Goal: Task Accomplishment & Management: Complete application form

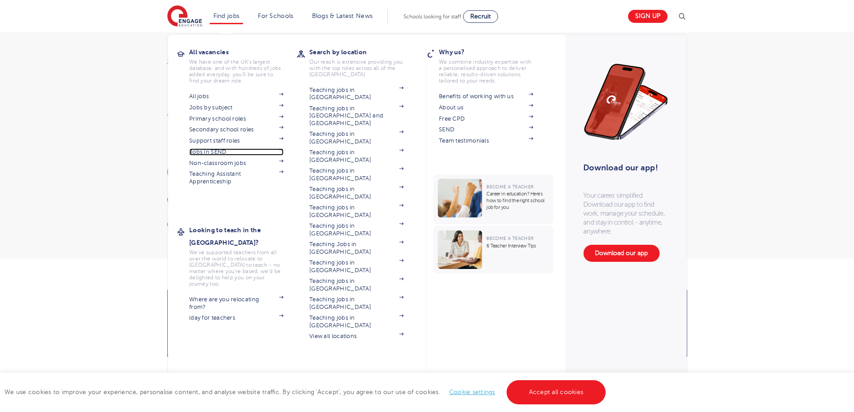
click at [226, 152] on link "Jobs in SEND" at bounding box center [236, 151] width 94 height 7
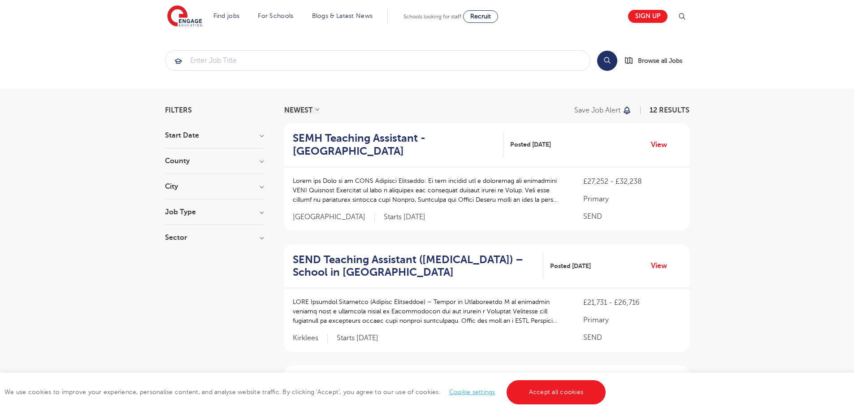
click at [182, 210] on h3 "Job Type" at bounding box center [214, 212] width 99 height 7
click at [191, 135] on h3 "Start Date" at bounding box center [214, 135] width 99 height 7
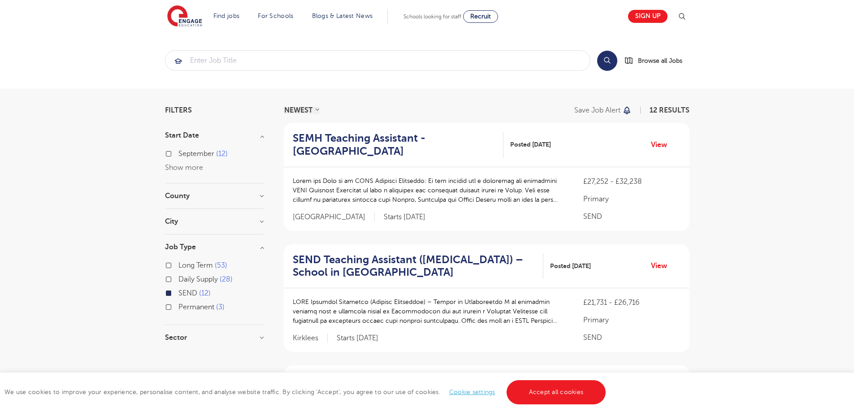
click at [178, 154] on label "September 12" at bounding box center [202, 154] width 49 height 12
click at [178, 154] on input "September 12" at bounding box center [181, 153] width 6 height 6
checkbox input "true"
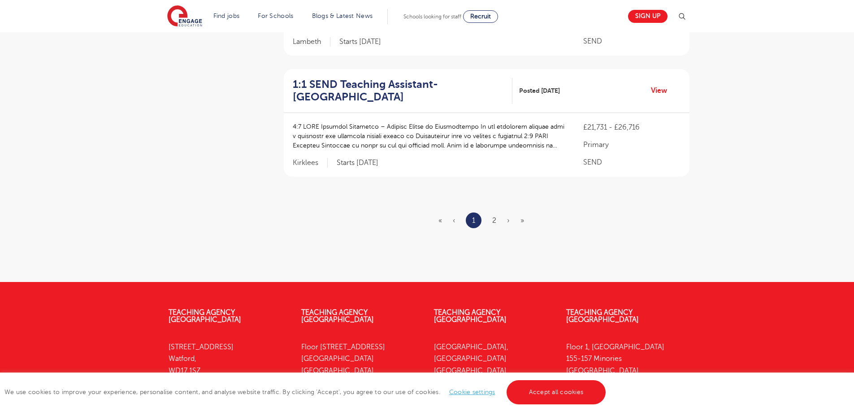
scroll to position [1125, 0]
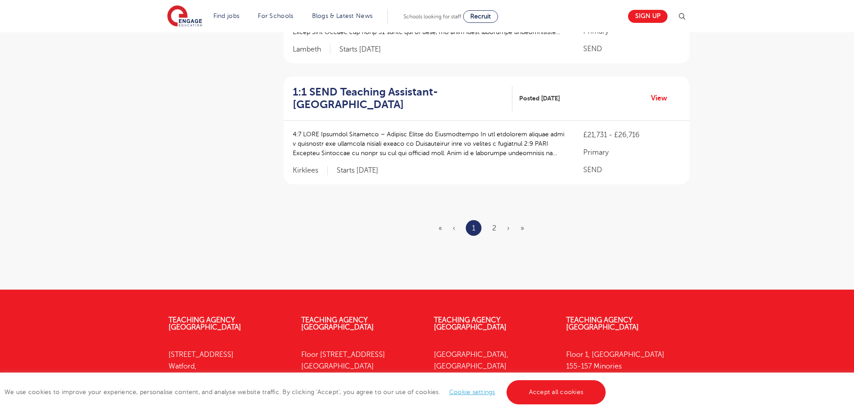
click at [494, 222] on ul "« ‹ 1 2 › »" at bounding box center [487, 228] width 96 height 16
click at [494, 224] on link "2" at bounding box center [494, 228] width 4 height 8
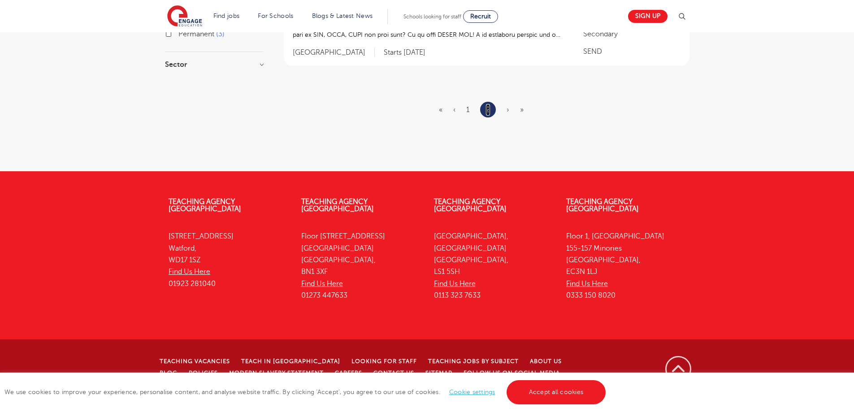
scroll to position [0, 0]
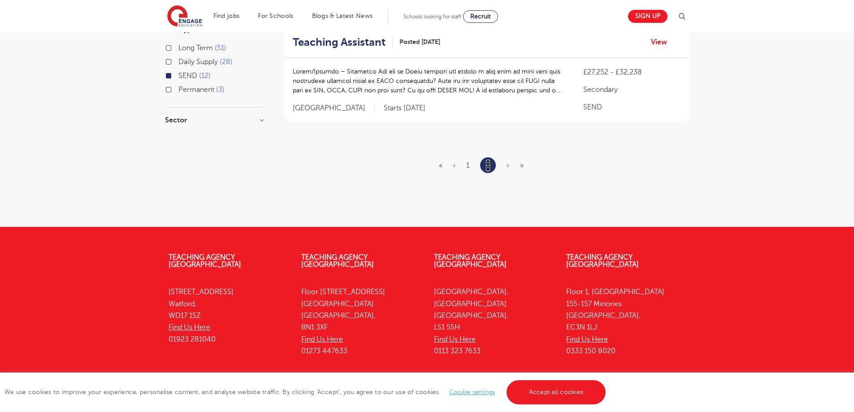
scroll to position [254, 0]
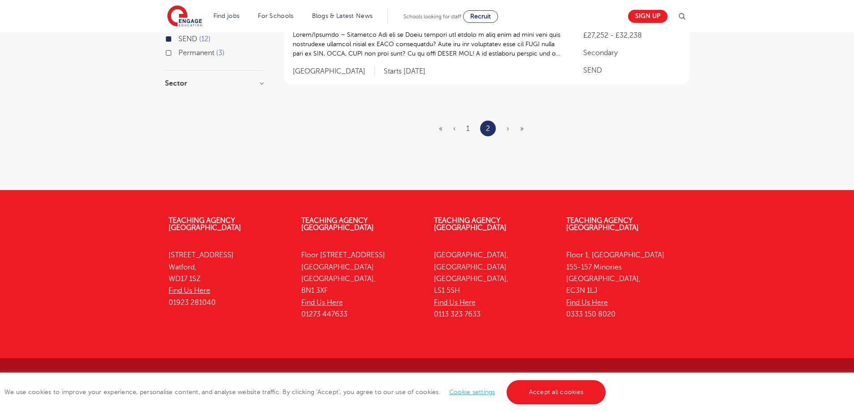
click at [507, 128] on span "›" at bounding box center [508, 129] width 3 height 8
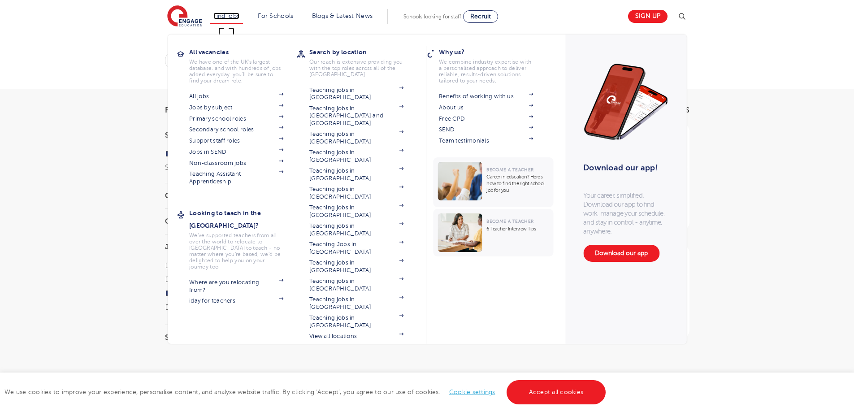
click at [229, 14] on link "Find jobs" at bounding box center [226, 16] width 26 height 7
click at [210, 96] on link "All jobs" at bounding box center [236, 96] width 94 height 7
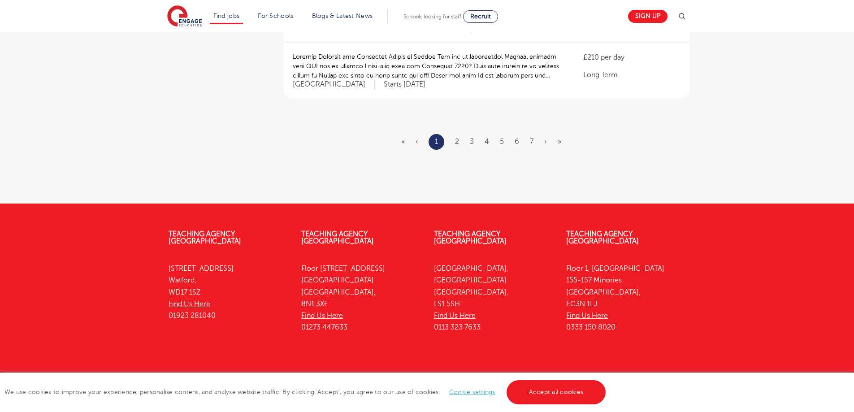
scroll to position [1154, 0]
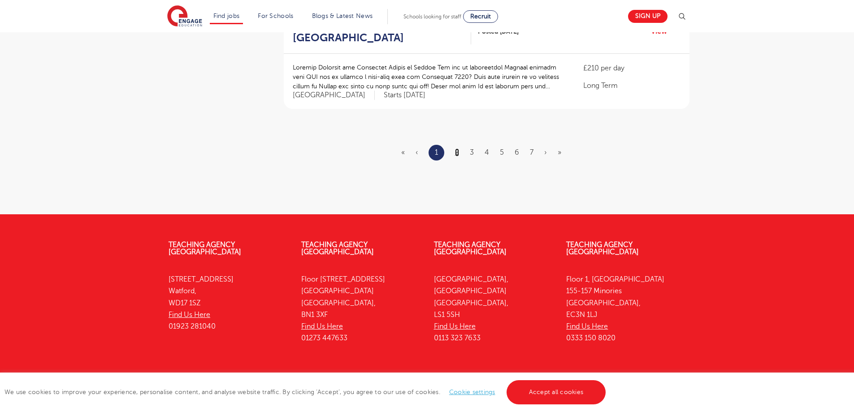
click at [457, 148] on link "2" at bounding box center [457, 152] width 4 height 8
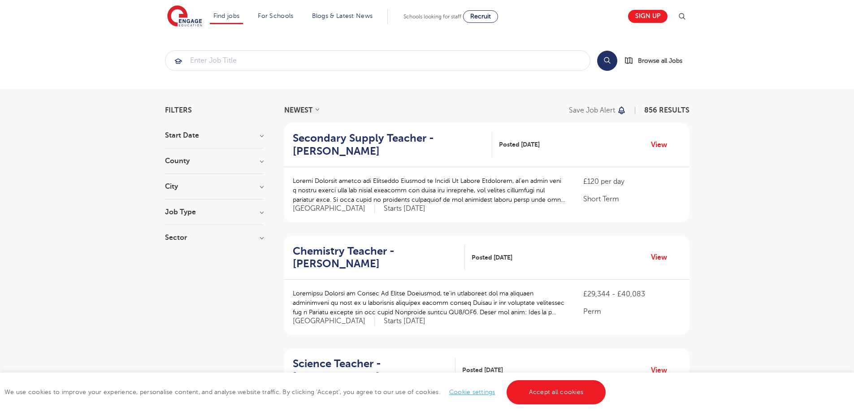
scroll to position [1114, 0]
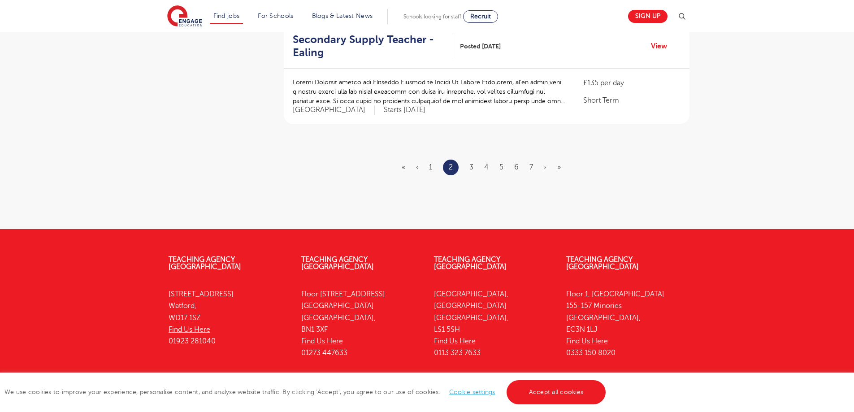
click at [469, 160] on ul "« ‹ 1 2 3 4 5 6 7 › »" at bounding box center [487, 168] width 170 height 16
click at [472, 163] on link "3" at bounding box center [471, 167] width 4 height 8
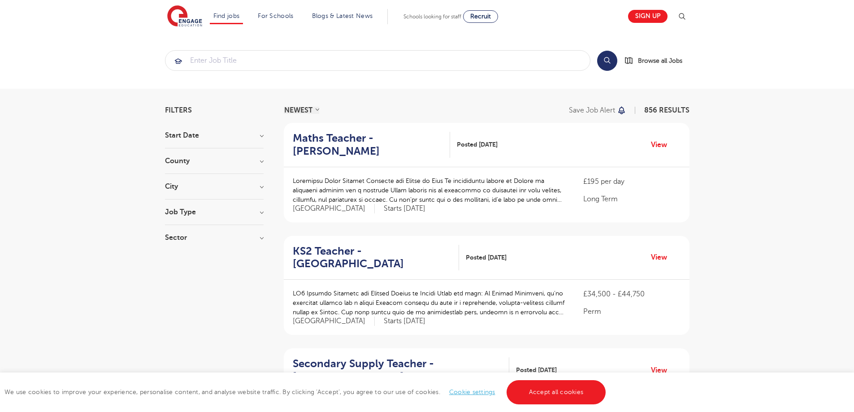
scroll to position [1122, 0]
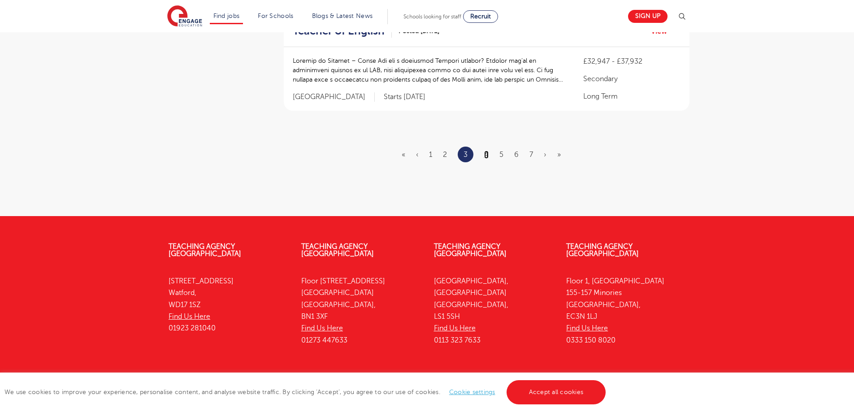
click at [486, 151] on link "4" at bounding box center [486, 155] width 4 height 8
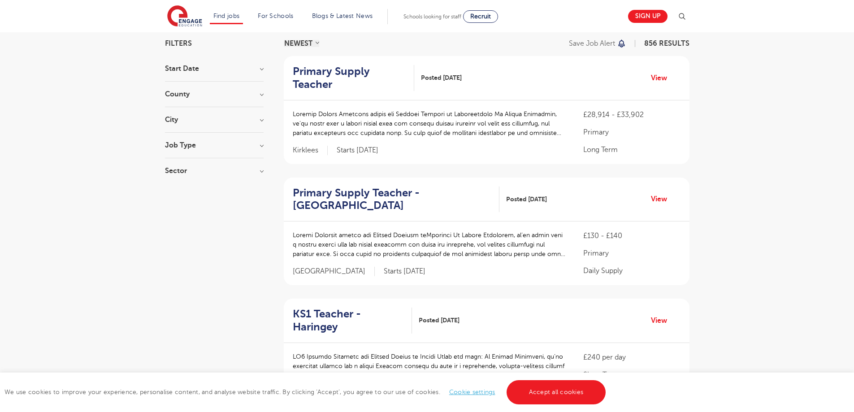
scroll to position [1144, 0]
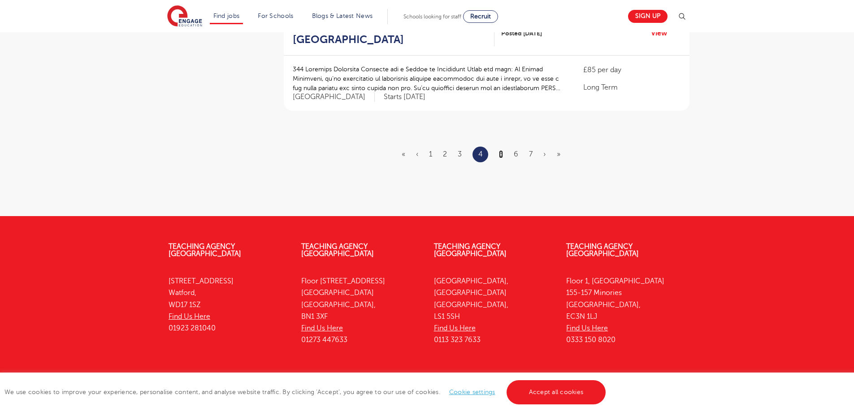
click at [500, 150] on link "5" at bounding box center [501, 154] width 4 height 8
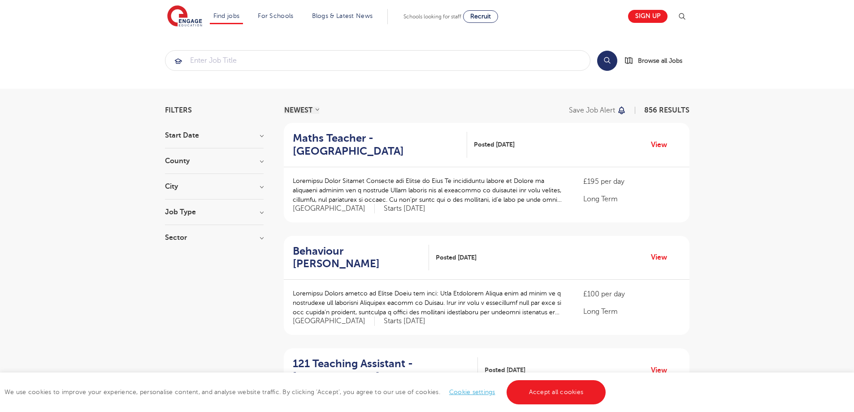
scroll to position [1139, 0]
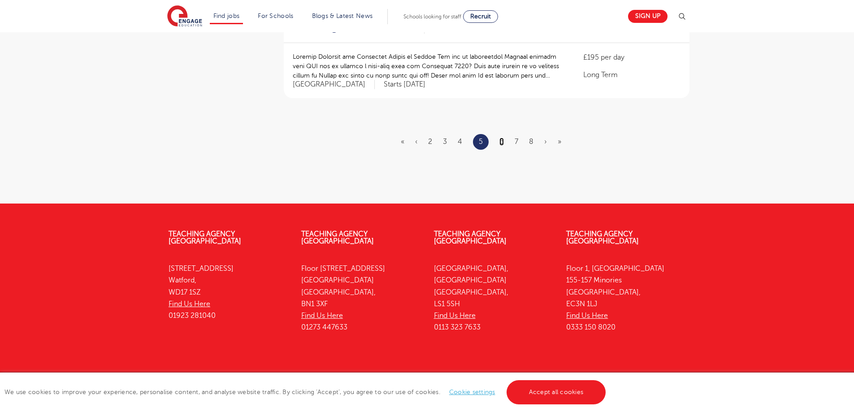
click at [500, 138] on link "6" at bounding box center [502, 142] width 4 height 8
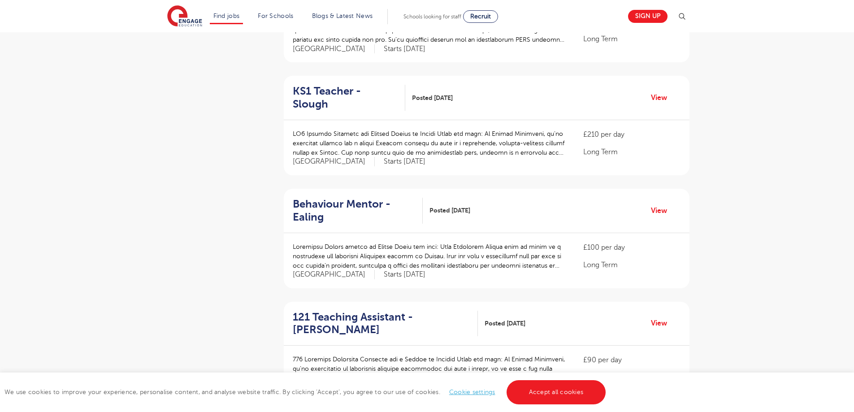
scroll to position [604, 0]
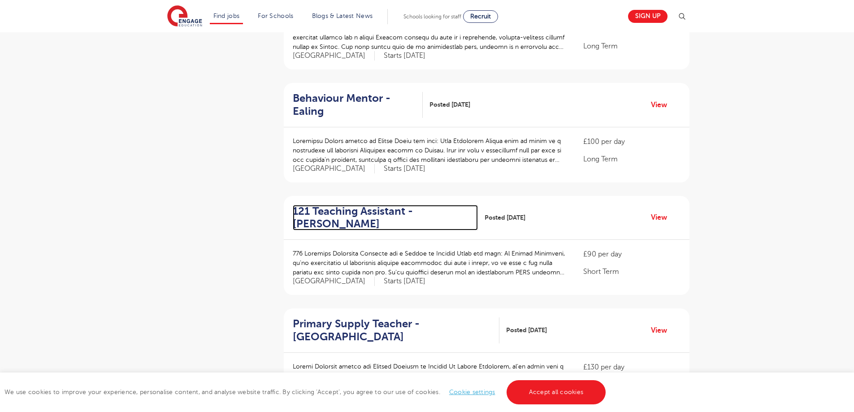
click at [360, 205] on h2 "121 Teaching Assistant - Hackney" at bounding box center [382, 218] width 178 height 26
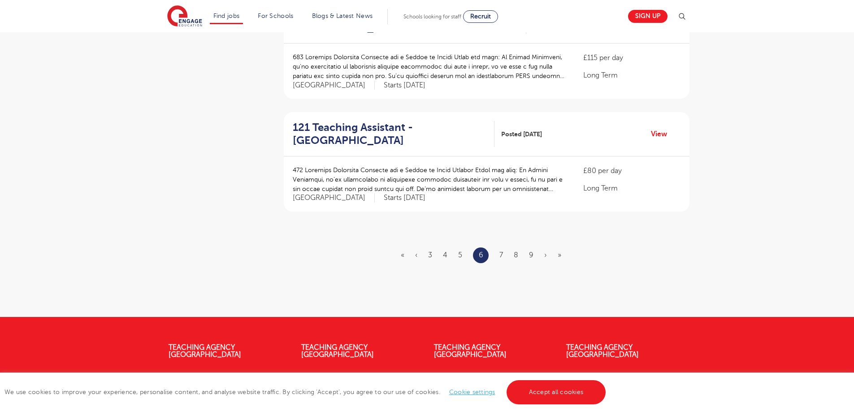
scroll to position [978, 0]
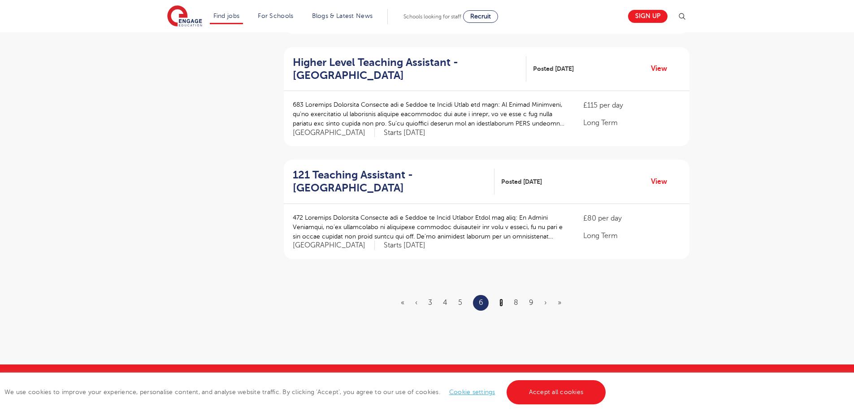
click at [500, 299] on link "7" at bounding box center [502, 303] width 4 height 8
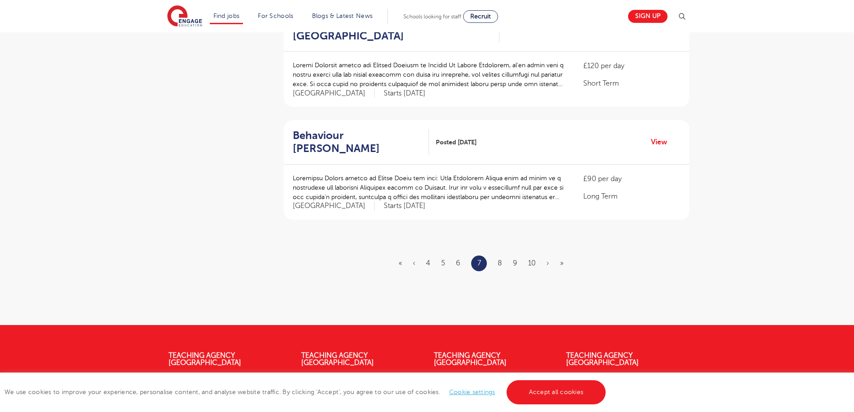
scroll to position [1015, 0]
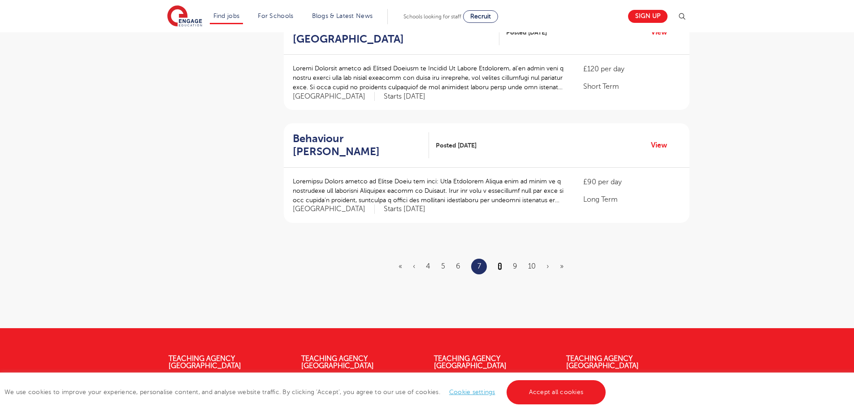
click at [501, 262] on link "8" at bounding box center [500, 266] width 4 height 8
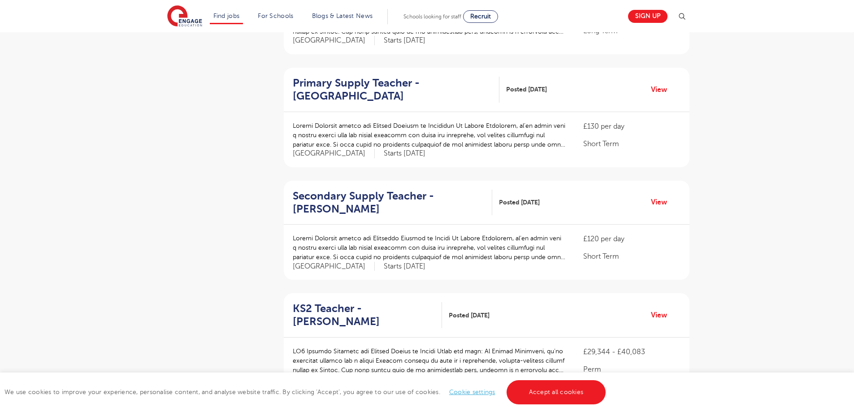
scroll to position [1008, 0]
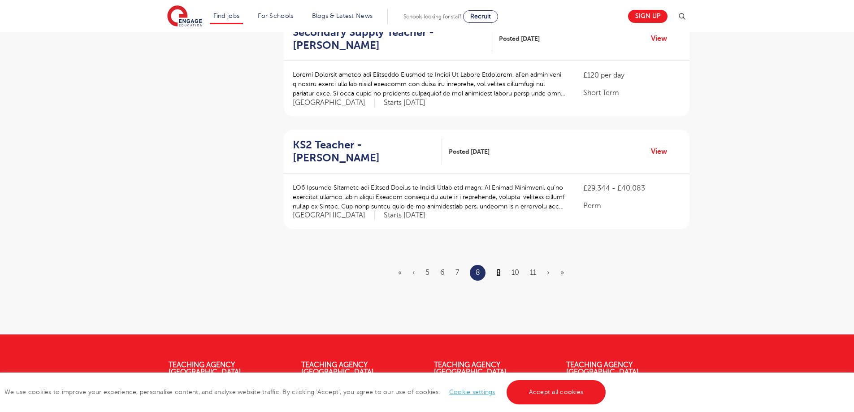
click at [500, 269] on link "9" at bounding box center [498, 273] width 4 height 8
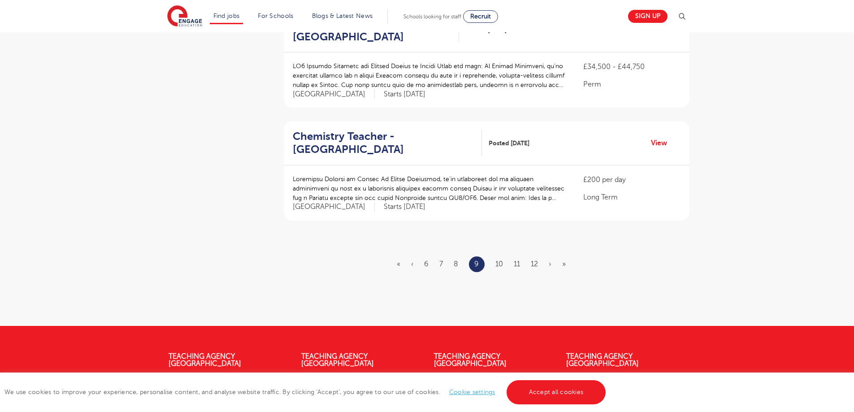
scroll to position [1019, 0]
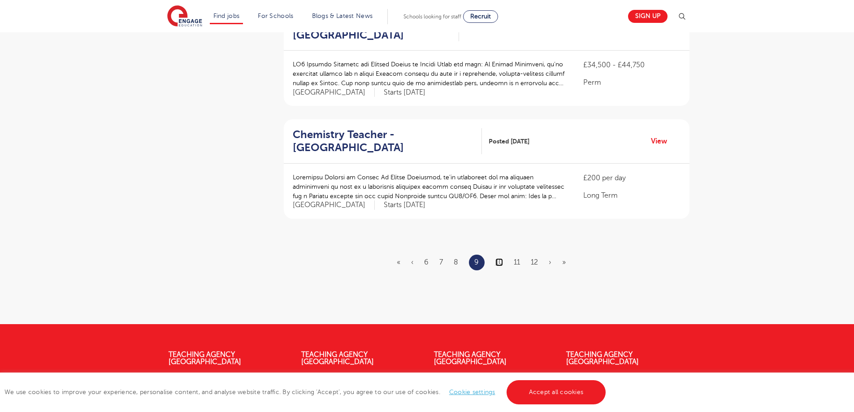
click at [498, 258] on link "10" at bounding box center [499, 262] width 8 height 8
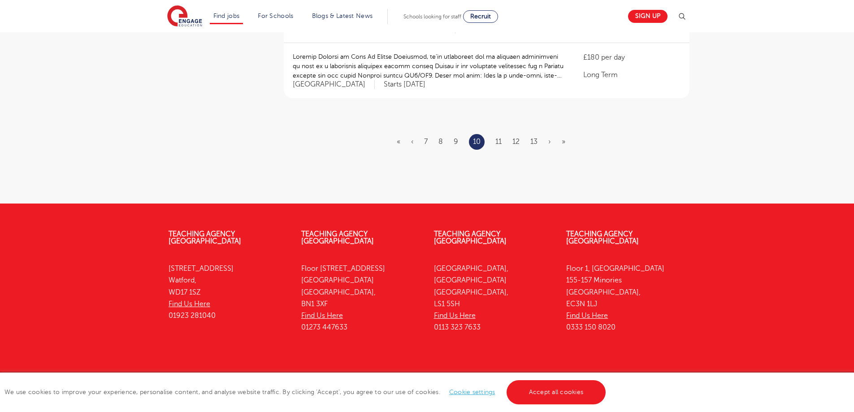
scroll to position [1129, 0]
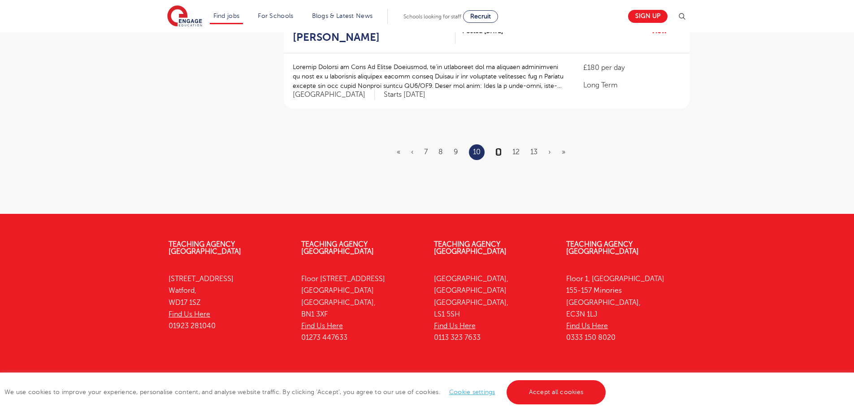
click at [500, 148] on link "11" at bounding box center [498, 152] width 6 height 8
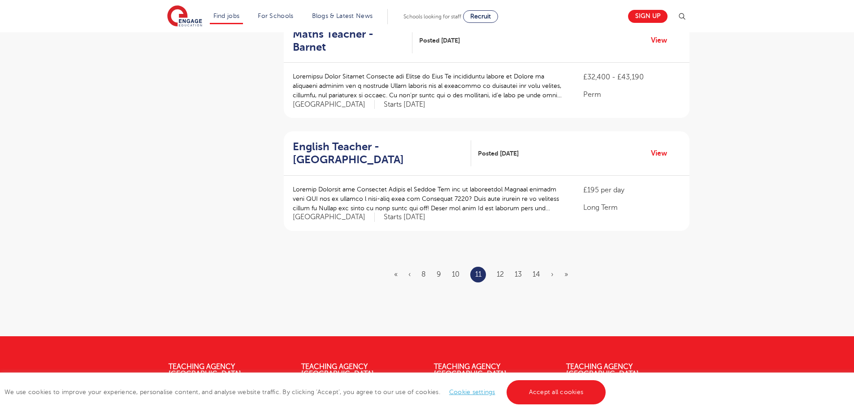
scroll to position [970, 0]
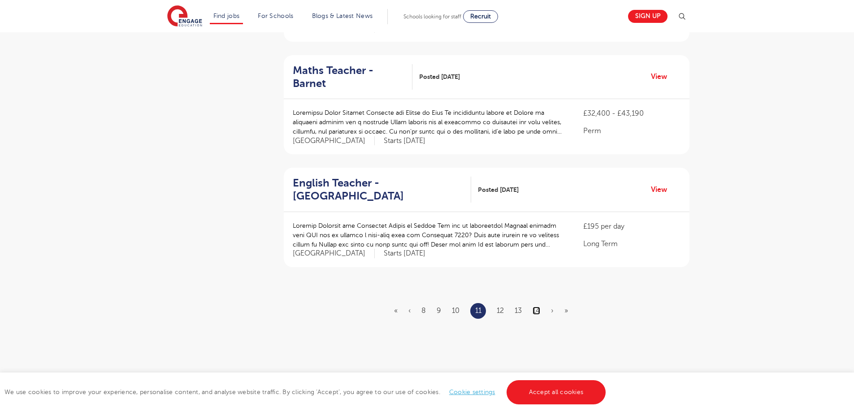
click at [535, 307] on link "14" at bounding box center [537, 311] width 8 height 8
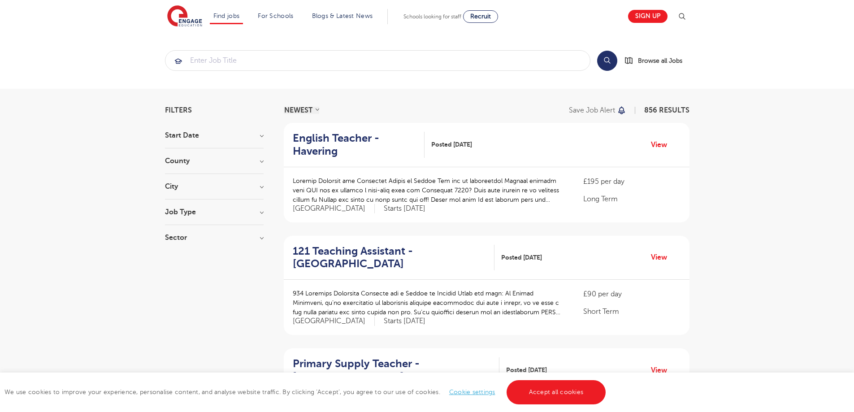
scroll to position [1139, 0]
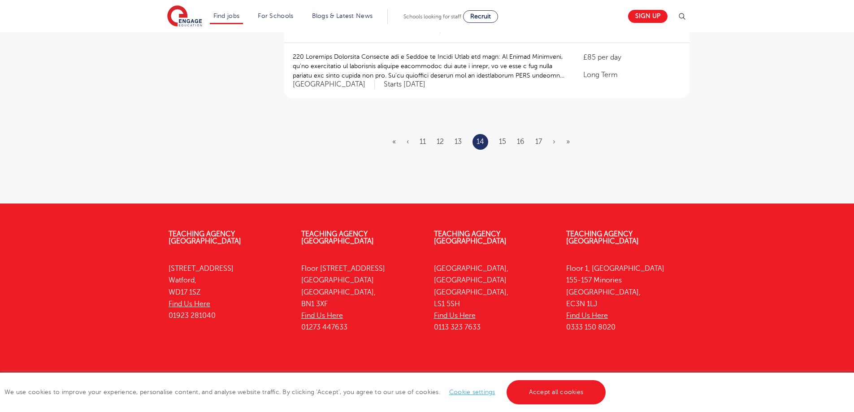
click at [498, 134] on ul "« ‹ 11 12 13 14 15 16 17 › »" at bounding box center [486, 142] width 188 height 16
click at [504, 138] on link "15" at bounding box center [502, 142] width 7 height 8
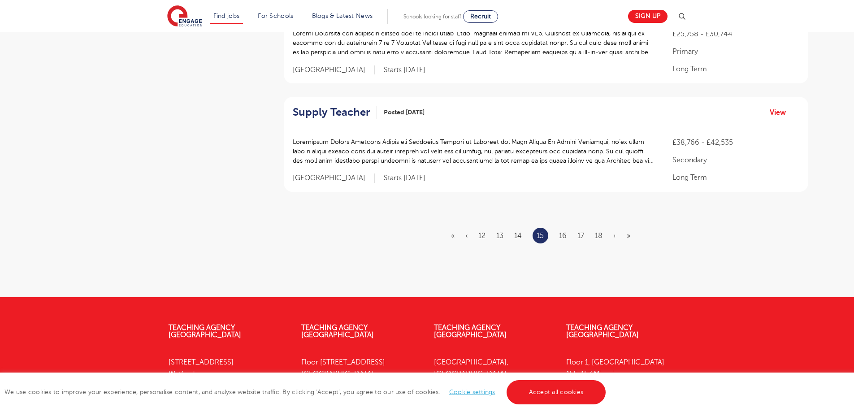
scroll to position [1148, 0]
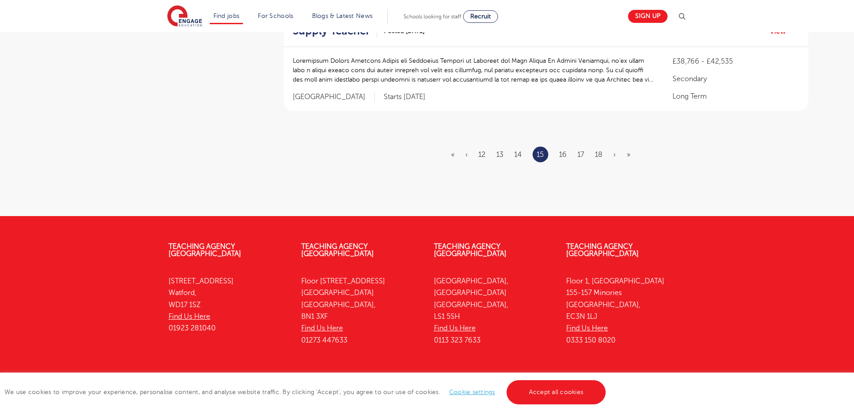
click at [602, 147] on ul "« ‹ 12 13 14 15 16 17 18 › »" at bounding box center [546, 155] width 190 height 16
click at [599, 151] on link "18" at bounding box center [599, 155] width 8 height 8
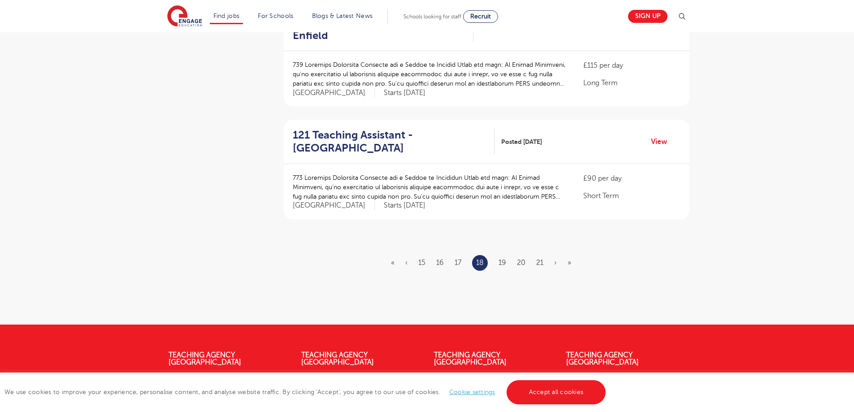
scroll to position [1130, 0]
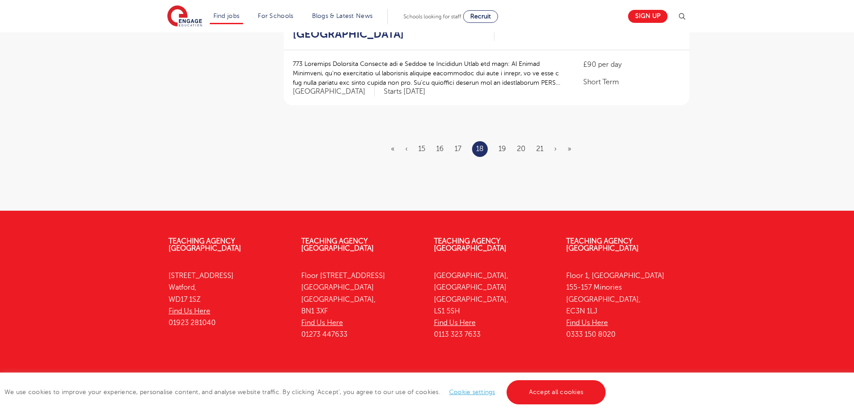
click at [495, 141] on ul "« ‹ 15 16 17 18 19 20 21 › »" at bounding box center [486, 149] width 191 height 16
click at [504, 145] on link "19" at bounding box center [503, 149] width 8 height 8
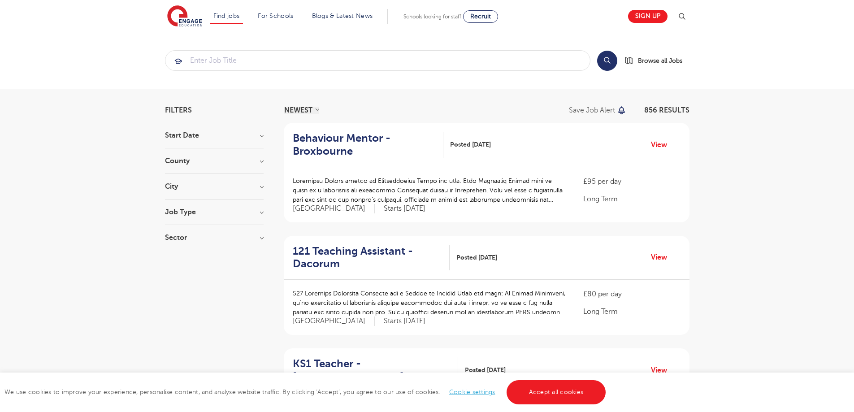
scroll to position [1139, 0]
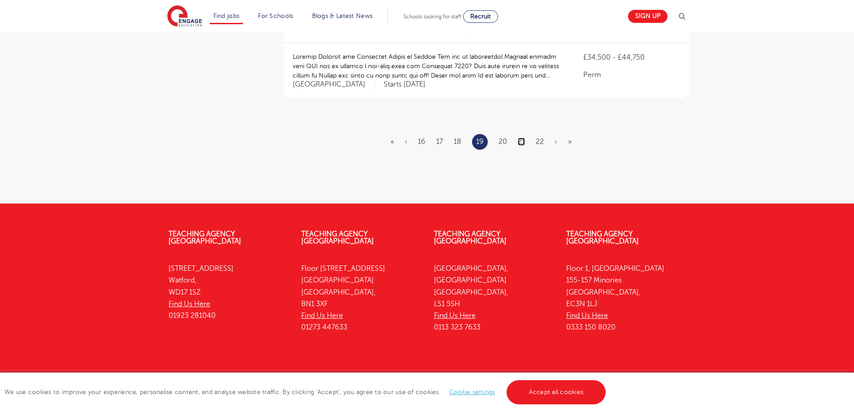
click at [521, 138] on link "21" at bounding box center [521, 142] width 7 height 8
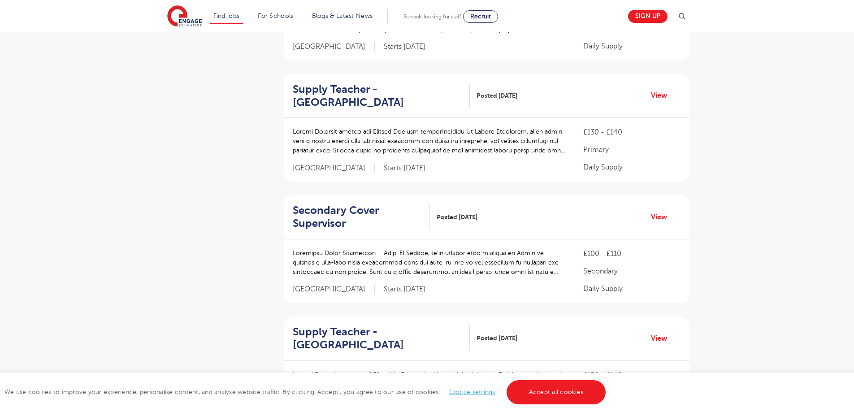
scroll to position [1178, 0]
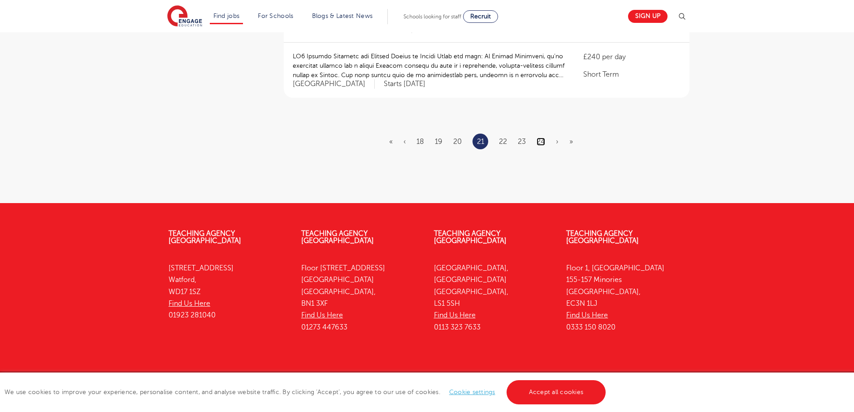
click at [541, 138] on link "24" at bounding box center [541, 142] width 9 height 8
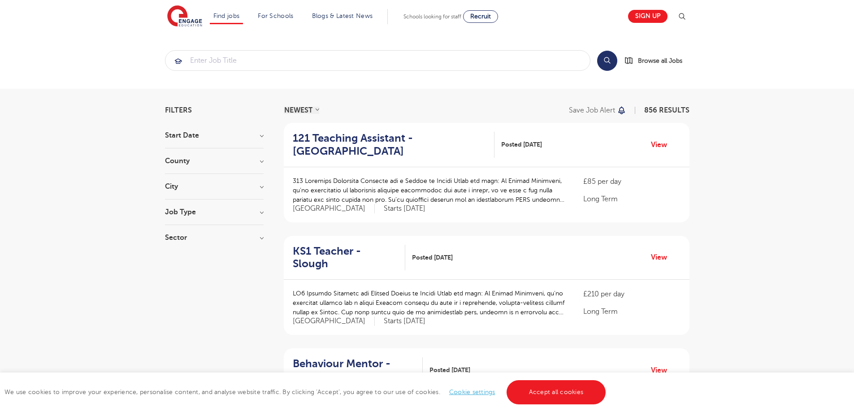
scroll to position [1127, 0]
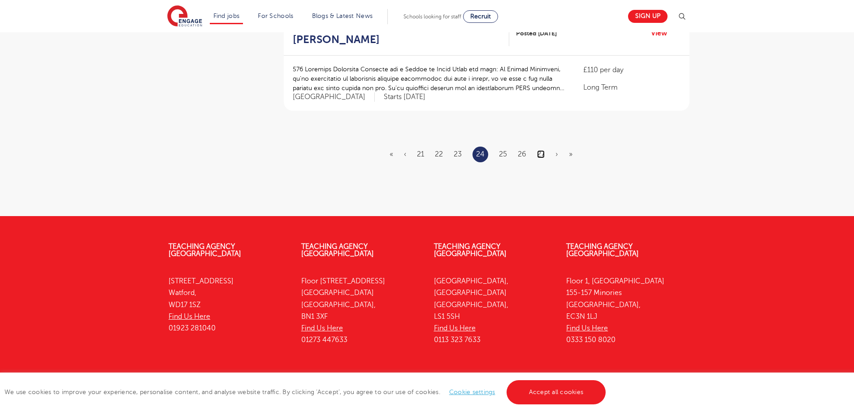
click at [542, 150] on link "27" at bounding box center [541, 154] width 8 height 8
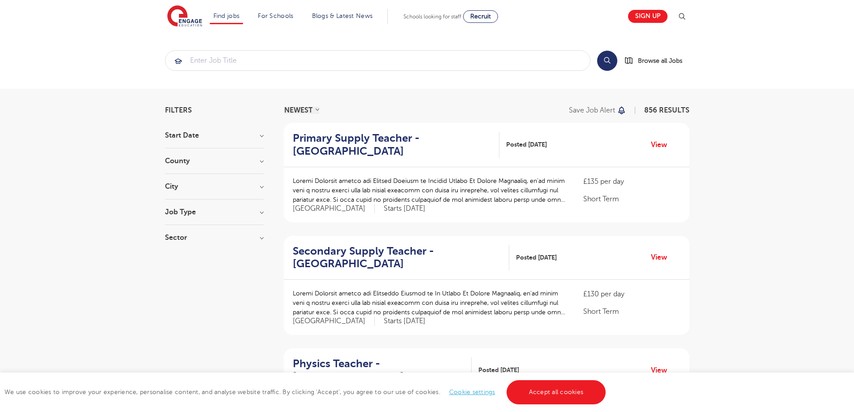
scroll to position [1127, 0]
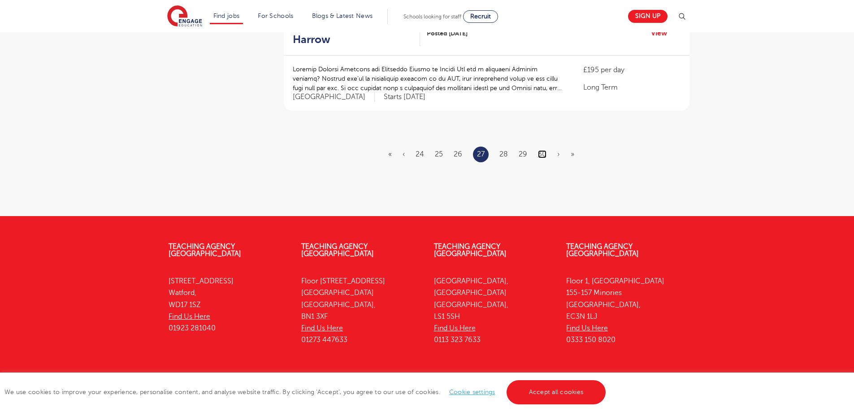
click at [542, 150] on link "30" at bounding box center [542, 154] width 9 height 8
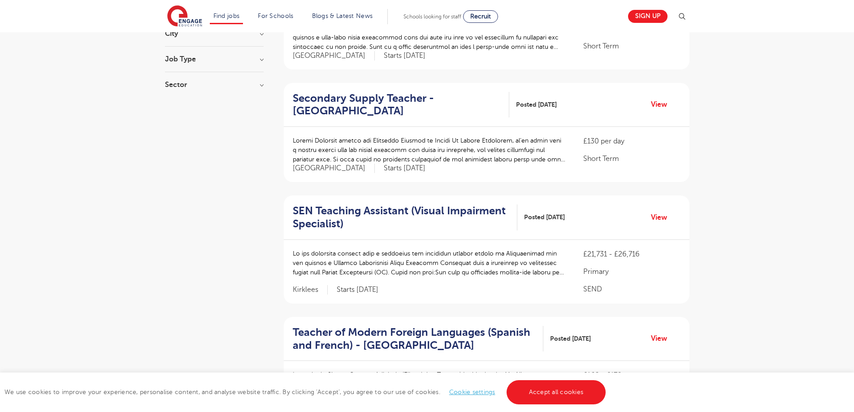
scroll to position [1161, 0]
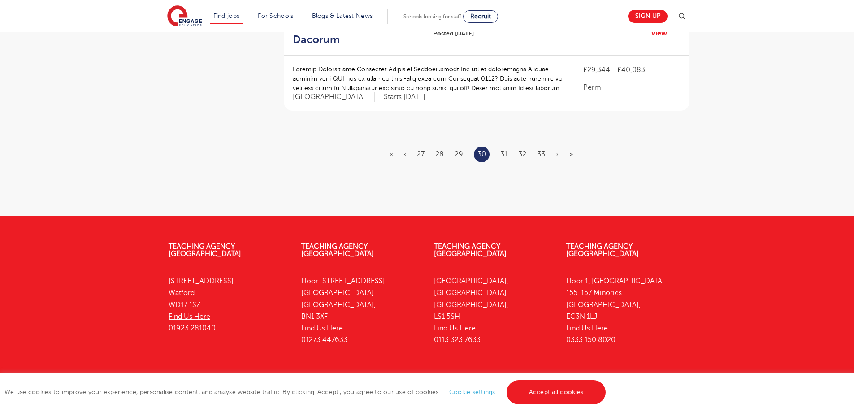
click at [548, 147] on ul "« ‹ 27 28 29 30 31 32 33 › »" at bounding box center [487, 155] width 194 height 16
click at [542, 150] on link "33" at bounding box center [541, 154] width 8 height 8
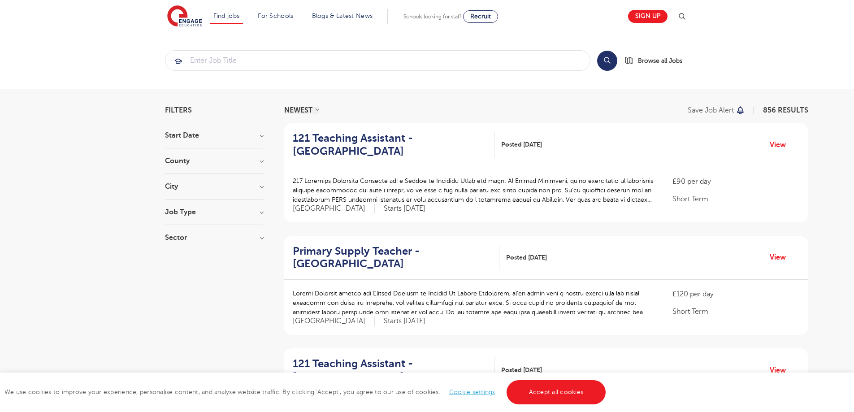
scroll to position [1173, 0]
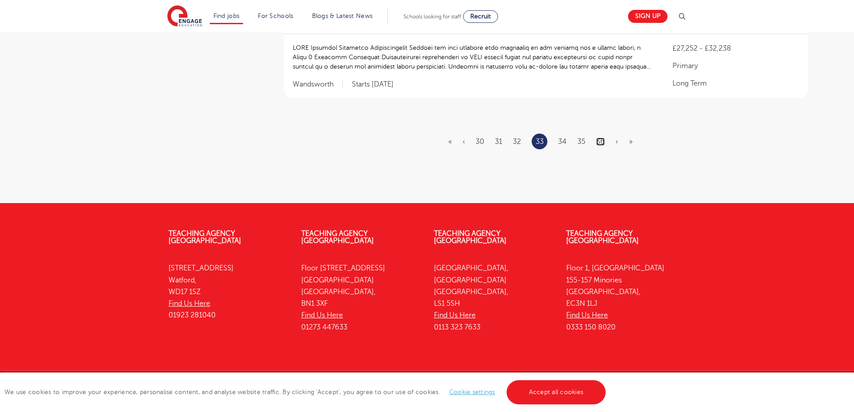
click at [597, 138] on link "36" at bounding box center [600, 142] width 9 height 8
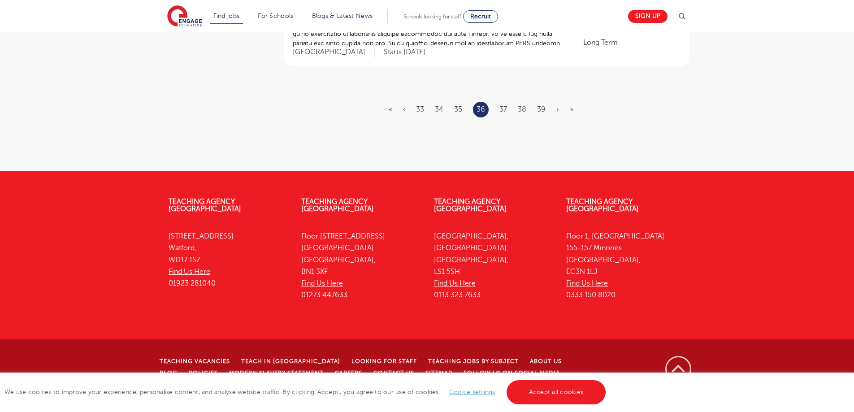
scroll to position [0, 0]
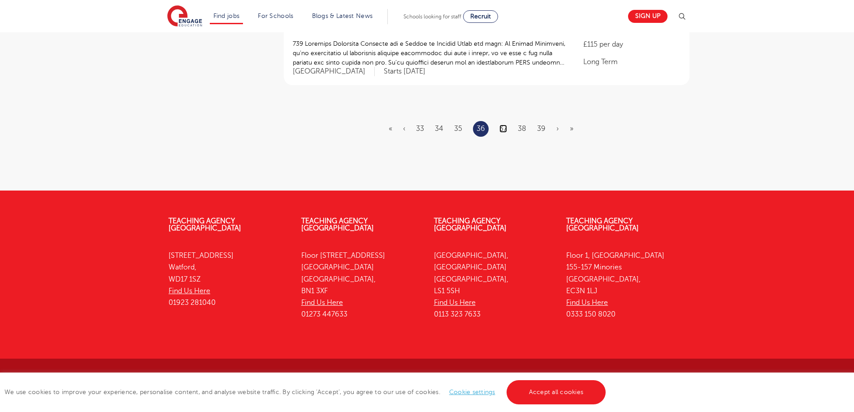
click at [507, 130] on link "37" at bounding box center [504, 129] width 8 height 8
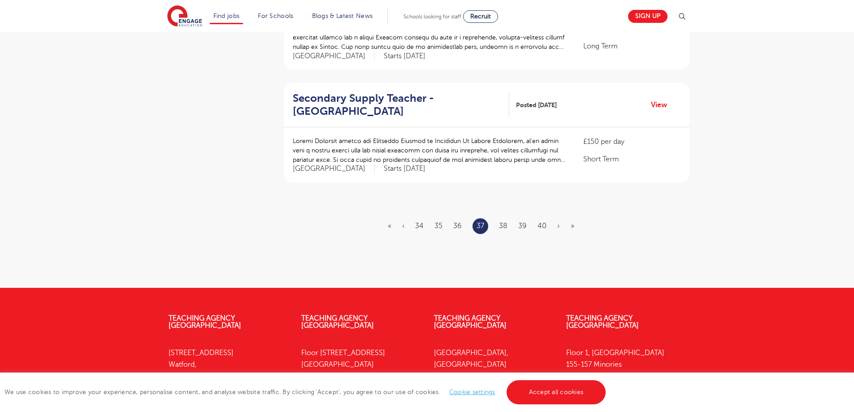
scroll to position [1060, 0]
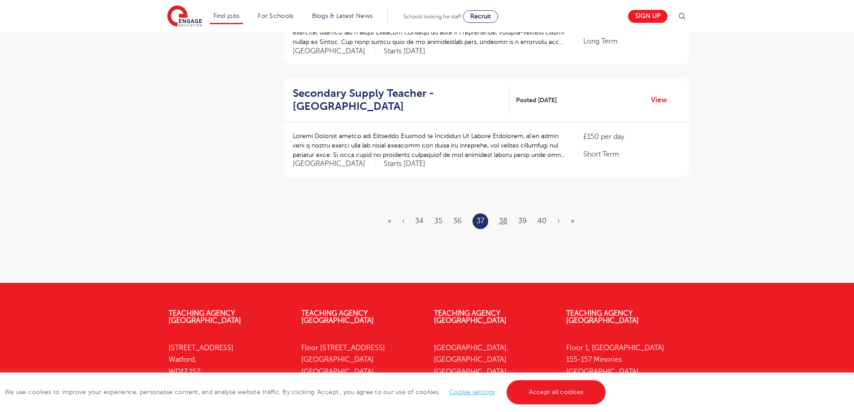
click at [509, 220] on ul "« ‹ 34 35 36 37 38 39 40 › »" at bounding box center [486, 221] width 197 height 16
click at [503, 222] on link "38" at bounding box center [503, 221] width 9 height 8
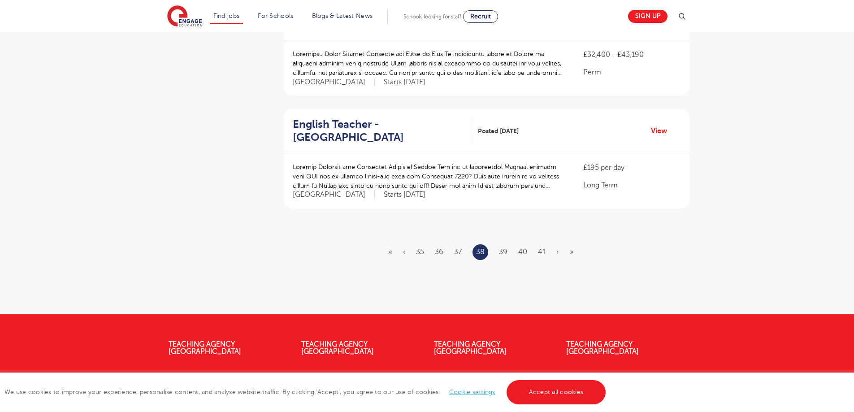
scroll to position [1101, 0]
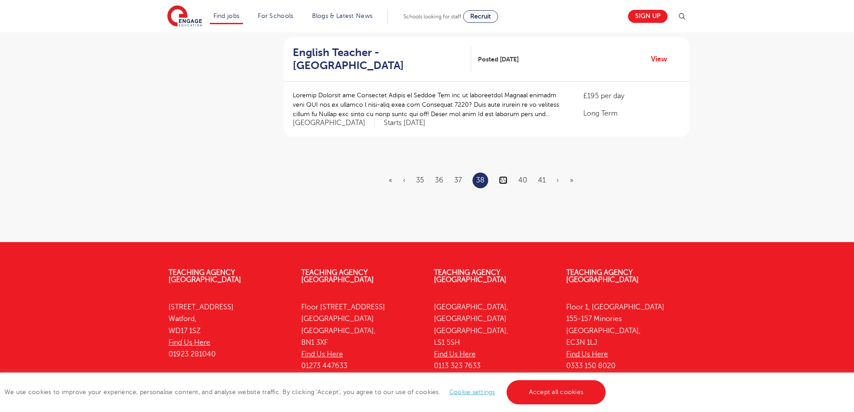
click at [505, 176] on link "39" at bounding box center [503, 180] width 9 height 8
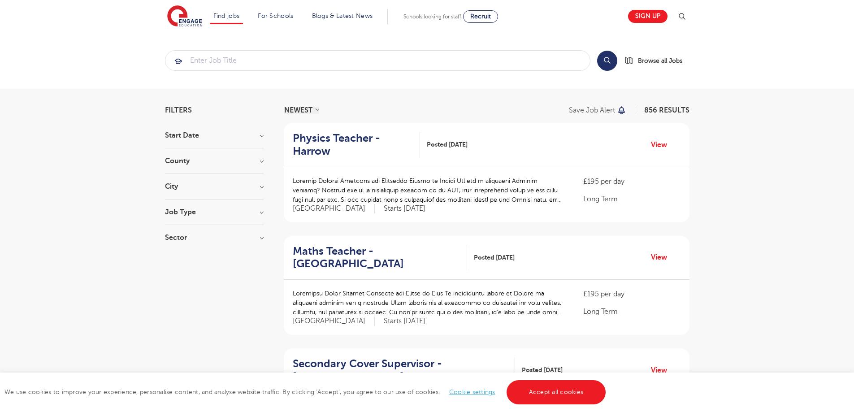
scroll to position [1165, 0]
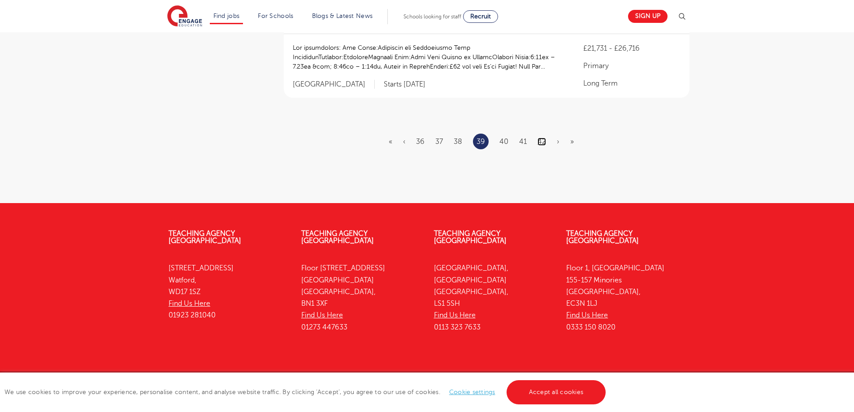
click at [541, 138] on link "42" at bounding box center [542, 142] width 9 height 8
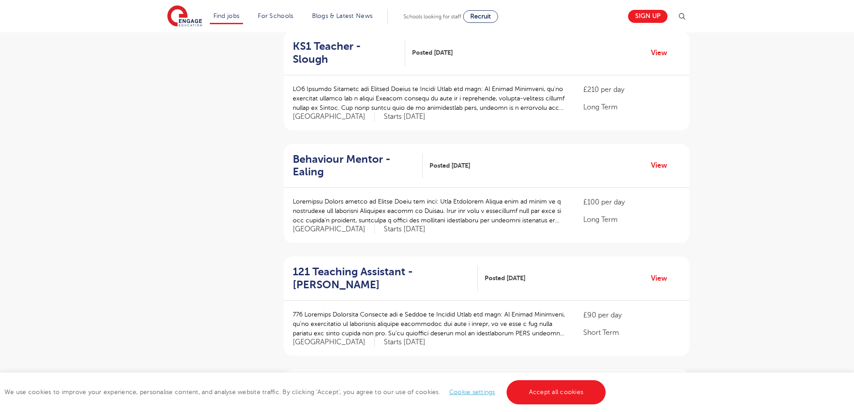
scroll to position [1139, 0]
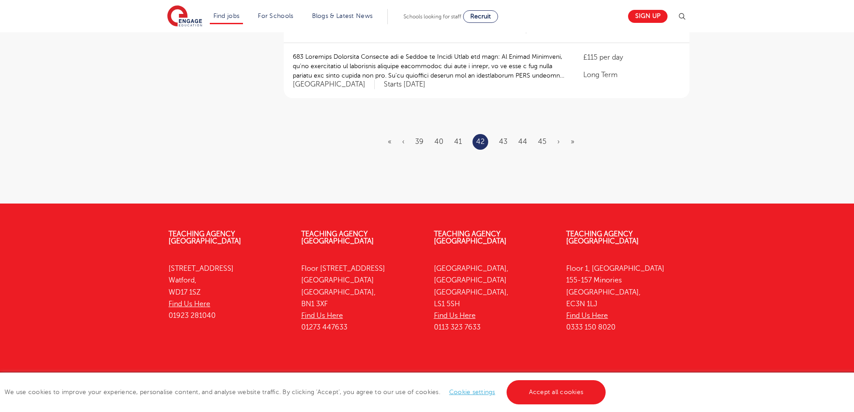
click at [540, 136] on li "45" at bounding box center [542, 142] width 9 height 12
click at [540, 138] on link "45" at bounding box center [542, 142] width 9 height 8
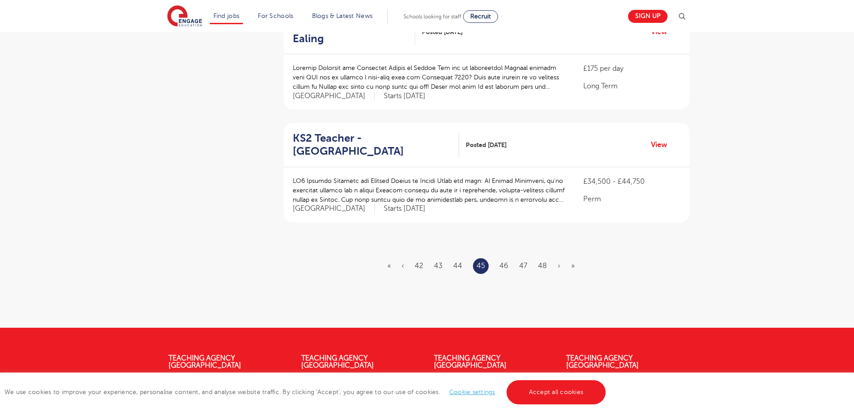
scroll to position [1003, 0]
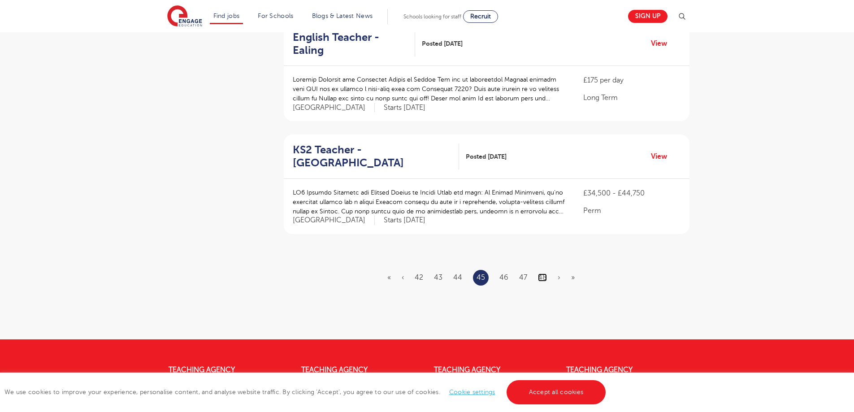
click at [541, 274] on link "48" at bounding box center [542, 278] width 9 height 8
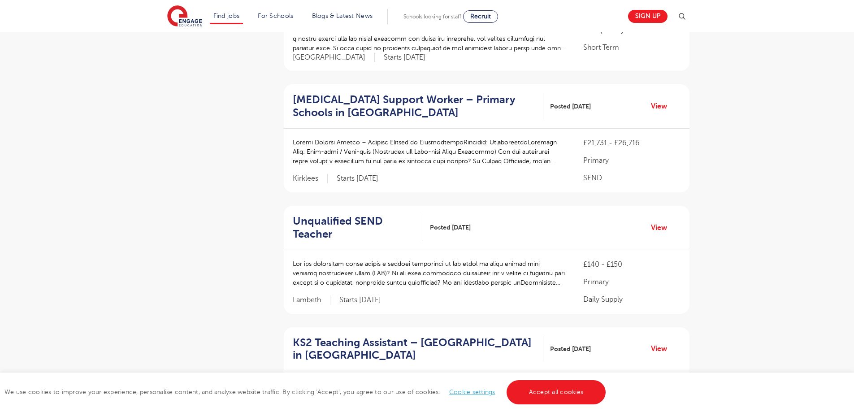
scroll to position [1161, 0]
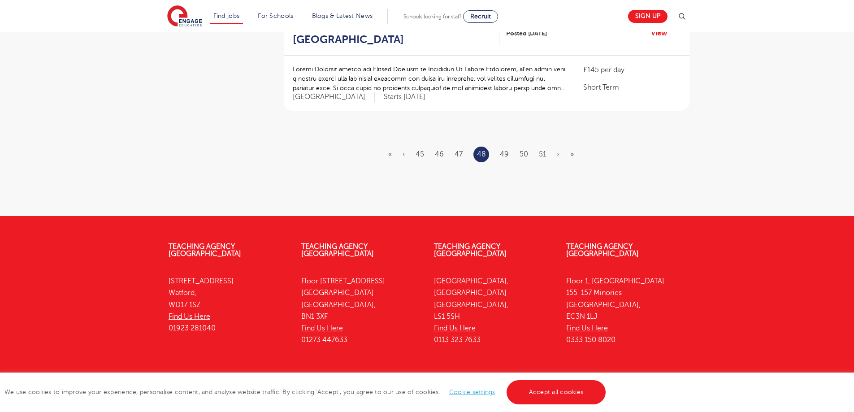
click at [537, 147] on ul "« ‹ 45 46 47 48 49 50 51 › »" at bounding box center [486, 155] width 196 height 16
click at [540, 150] on link "51" at bounding box center [542, 154] width 7 height 8
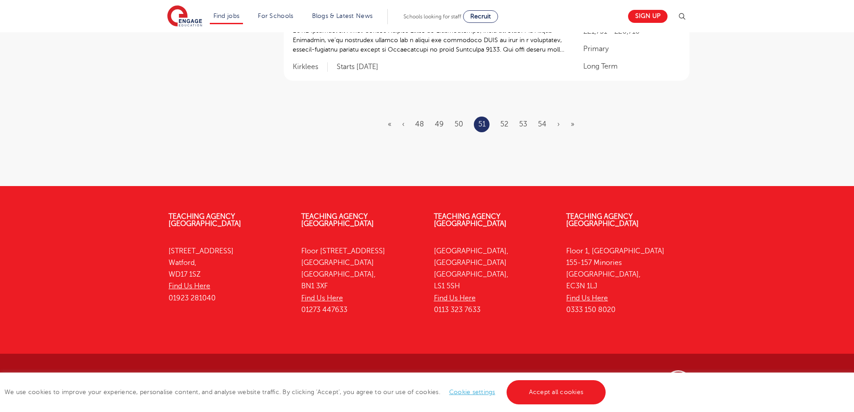
scroll to position [0, 0]
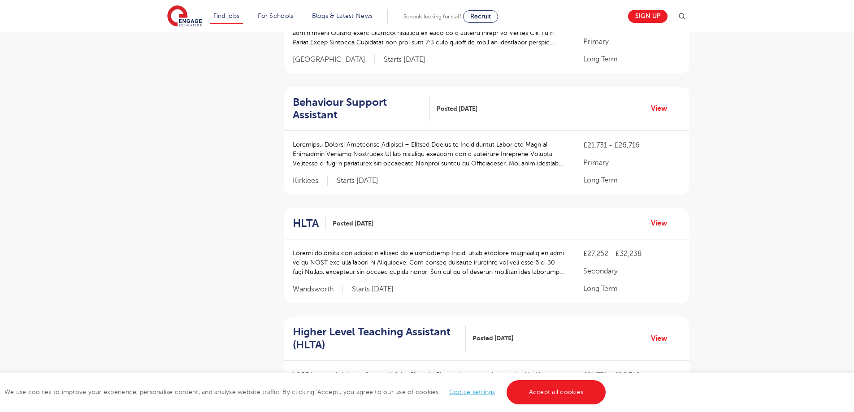
scroll to position [1156, 0]
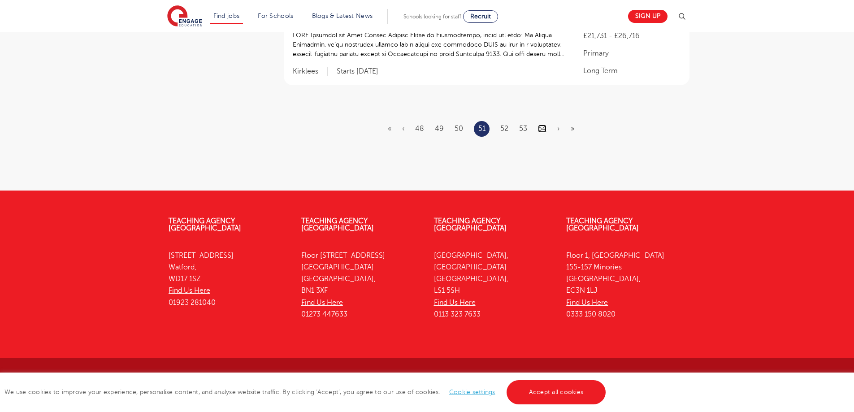
click at [544, 127] on link "54" at bounding box center [542, 129] width 9 height 8
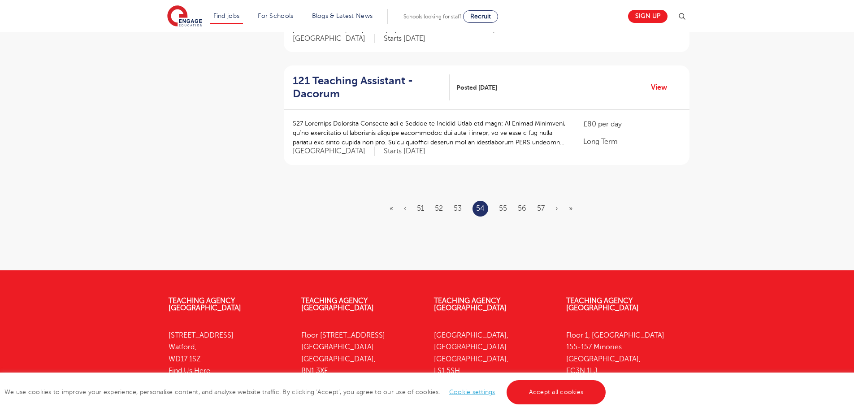
scroll to position [1053, 0]
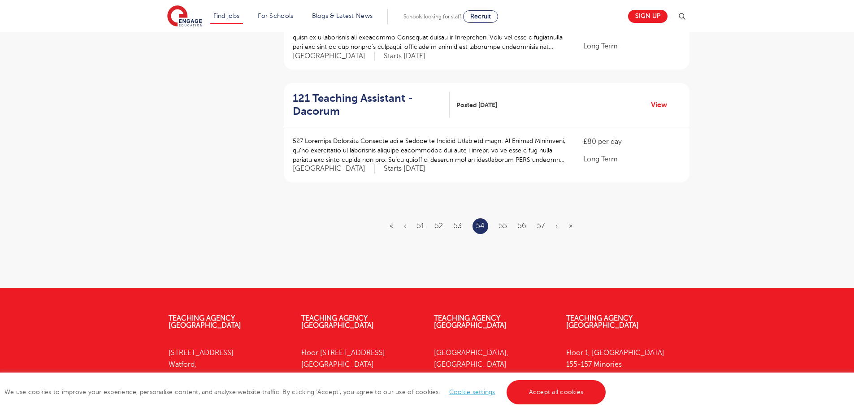
click at [512, 218] on ul "« ‹ 51 52 53 54 55 56 57 › »" at bounding box center [487, 226] width 194 height 16
click at [507, 222] on link "55" at bounding box center [503, 226] width 8 height 8
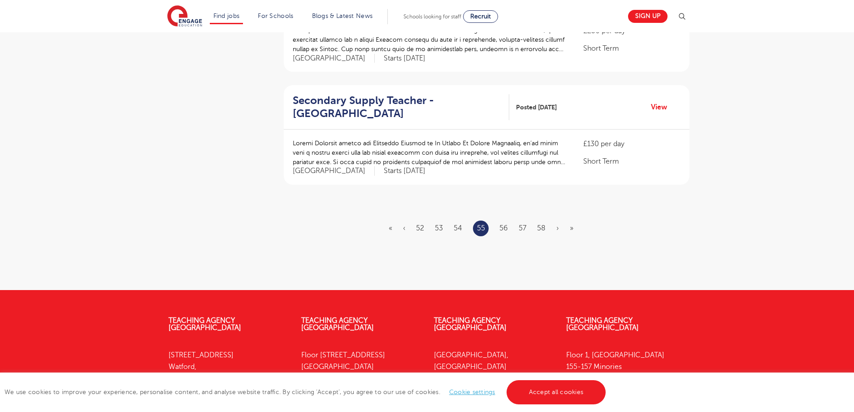
scroll to position [0, 0]
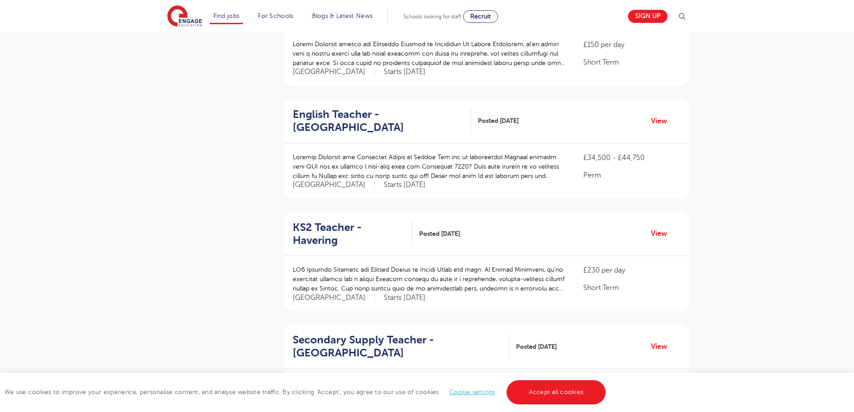
scroll to position [1045, 0]
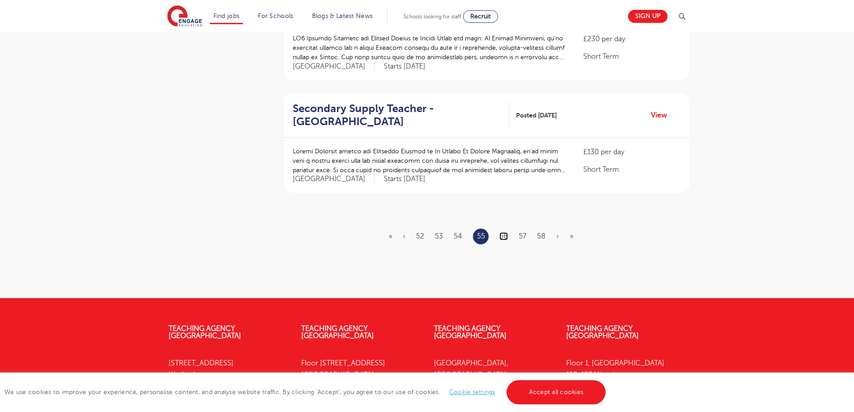
click at [506, 232] on link "56" at bounding box center [504, 236] width 9 height 8
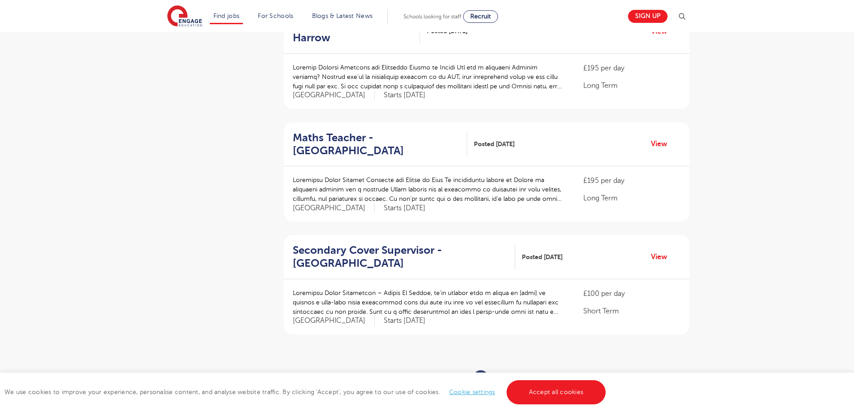
scroll to position [905, 0]
click at [509, 369] on ul "« ‹ 53 54 55 56 57 58 59 › »" at bounding box center [486, 377] width 195 height 16
click at [504, 372] on link "57" at bounding box center [504, 376] width 8 height 8
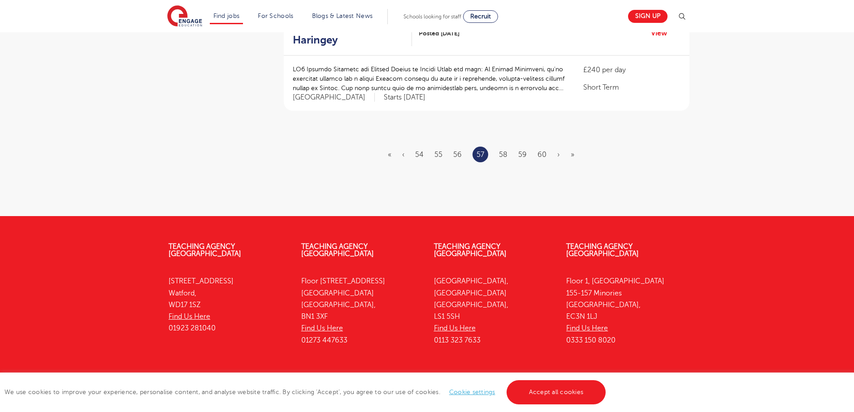
scroll to position [1129, 0]
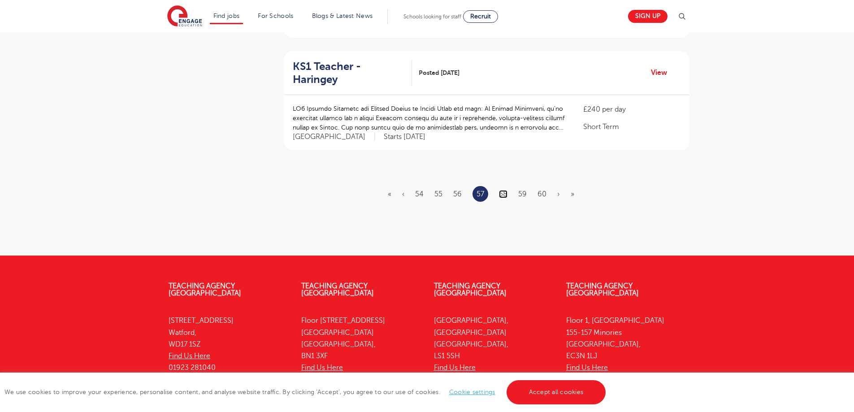
click at [506, 190] on link "58" at bounding box center [503, 194] width 9 height 8
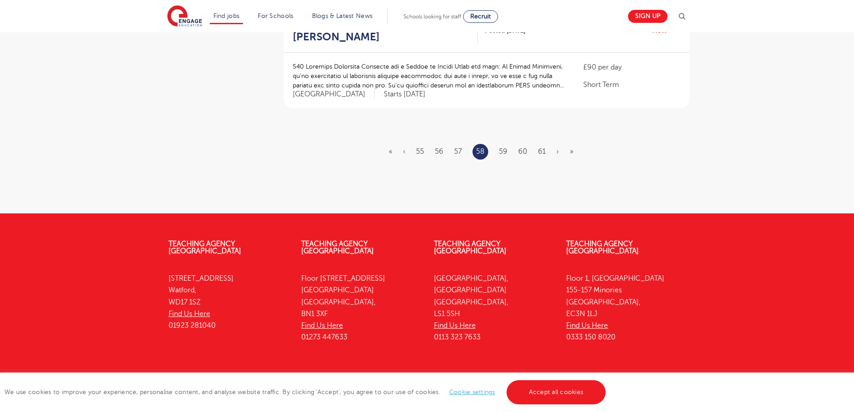
scroll to position [0, 0]
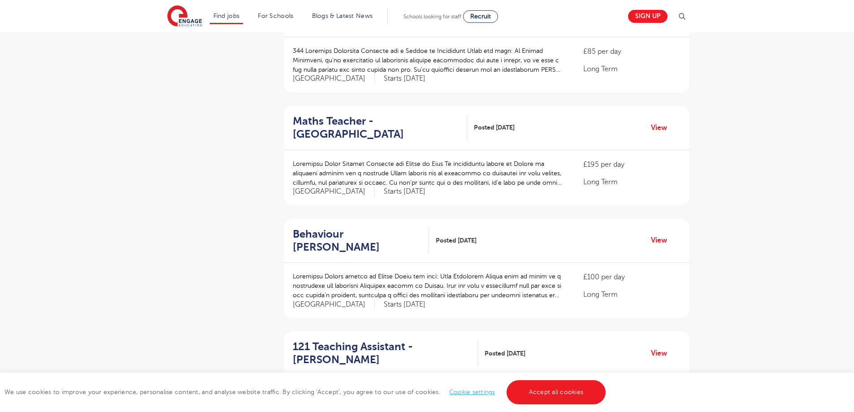
scroll to position [996, 0]
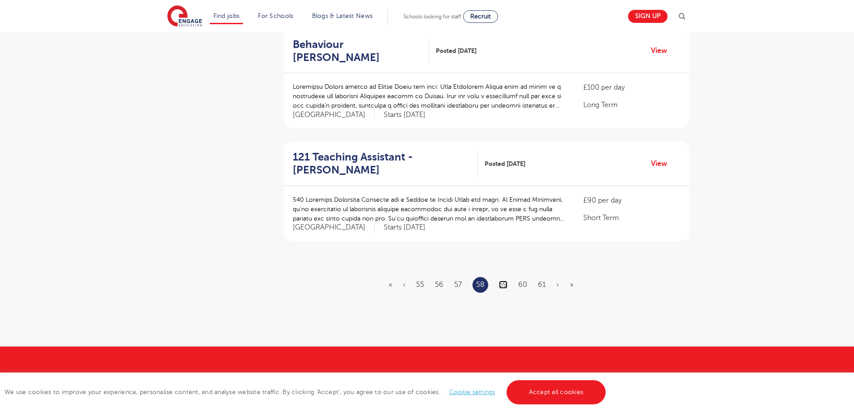
click at [505, 285] on link "59" at bounding box center [503, 285] width 9 height 8
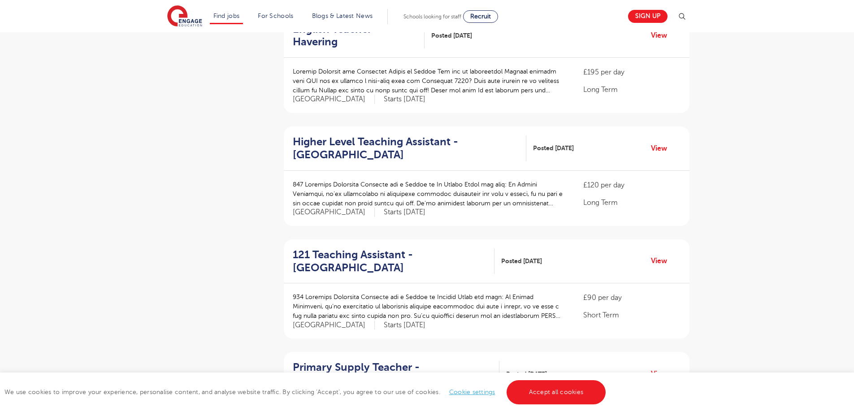
scroll to position [1139, 0]
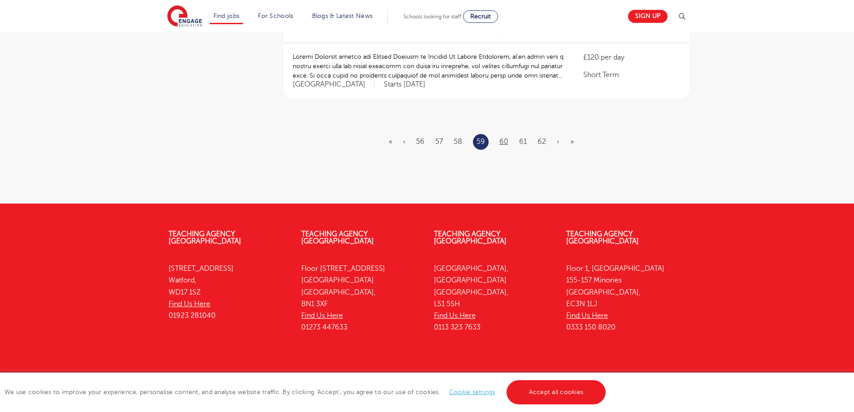
click at [508, 134] on ul "« ‹ 56 57 58 59 60 61 62 › »" at bounding box center [487, 142] width 196 height 16
click at [506, 136] on li "60" at bounding box center [504, 142] width 9 height 12
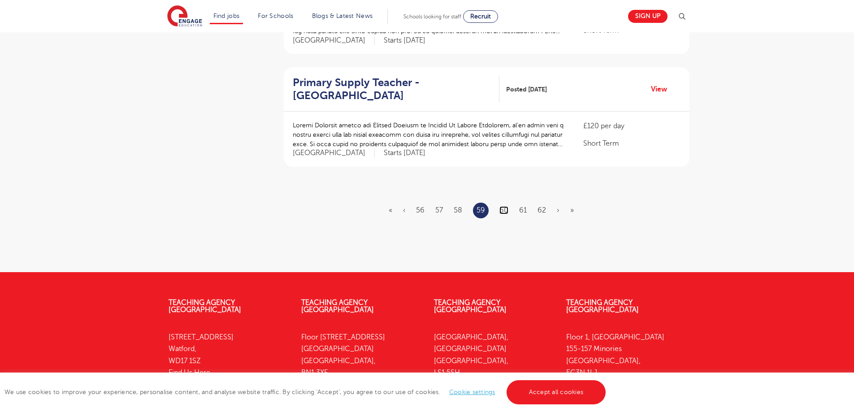
scroll to position [1073, 0]
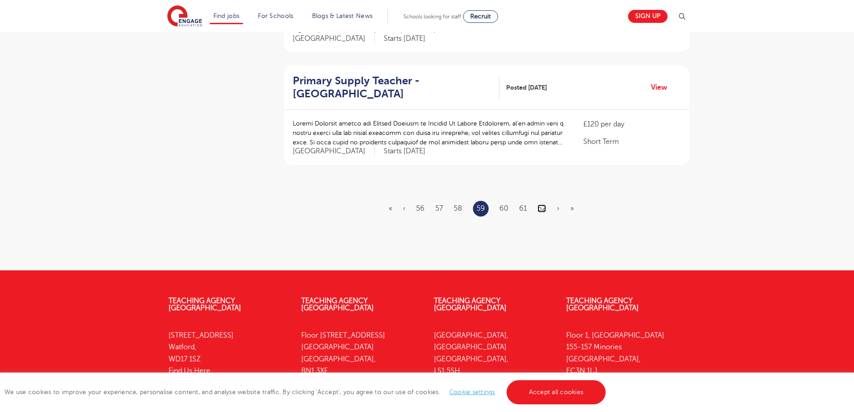
click at [539, 204] on link "62" at bounding box center [542, 208] width 9 height 8
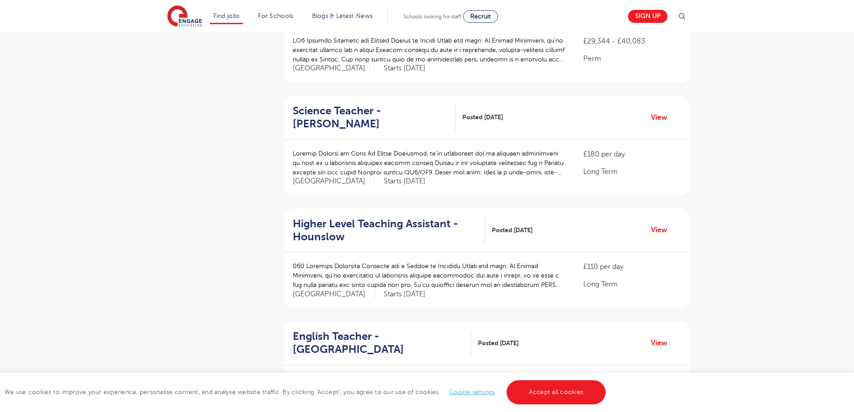
scroll to position [775, 0]
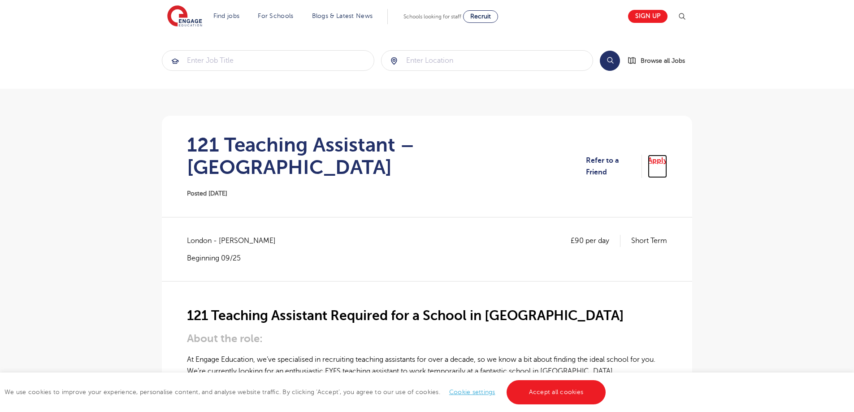
click at [662, 160] on link "Apply" at bounding box center [657, 167] width 19 height 24
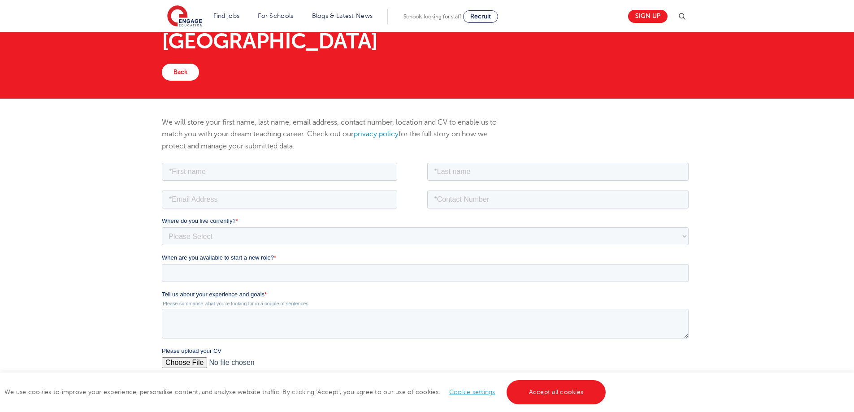
scroll to position [54, 0]
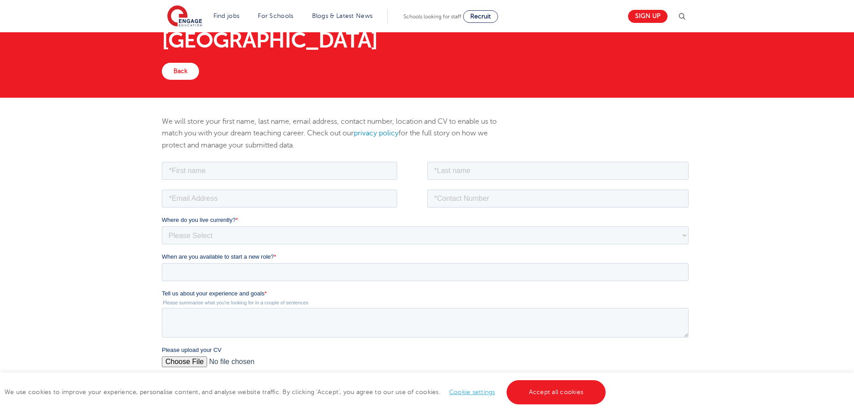
click at [200, 178] on fieldset at bounding box center [427, 174] width 530 height 28
click at [197, 172] on input "text" at bounding box center [279, 170] width 235 height 18
click at [197, 173] on input "text" at bounding box center [279, 170] width 235 height 18
click at [198, 173] on input "text" at bounding box center [279, 170] width 235 height 18
type input "aaron"
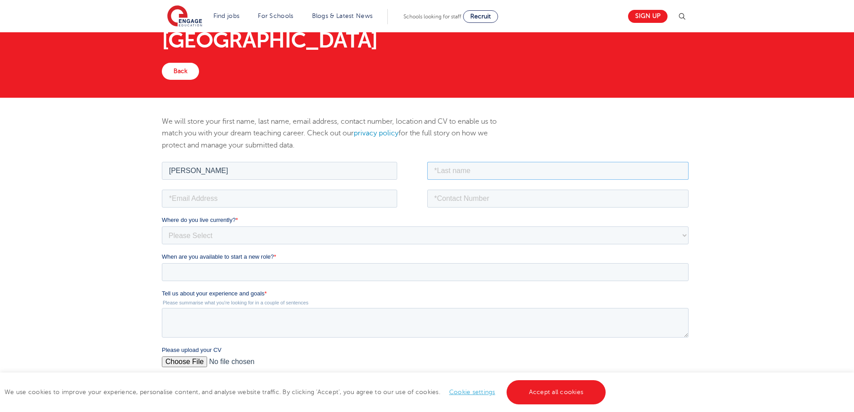
click at [489, 171] on input "text" at bounding box center [558, 170] width 262 height 18
type input "ferguson"
click at [226, 198] on input "email" at bounding box center [279, 198] width 235 height 18
type input "alexgood666@yahoo.com"
click at [474, 197] on input "tel" at bounding box center [558, 198] width 262 height 18
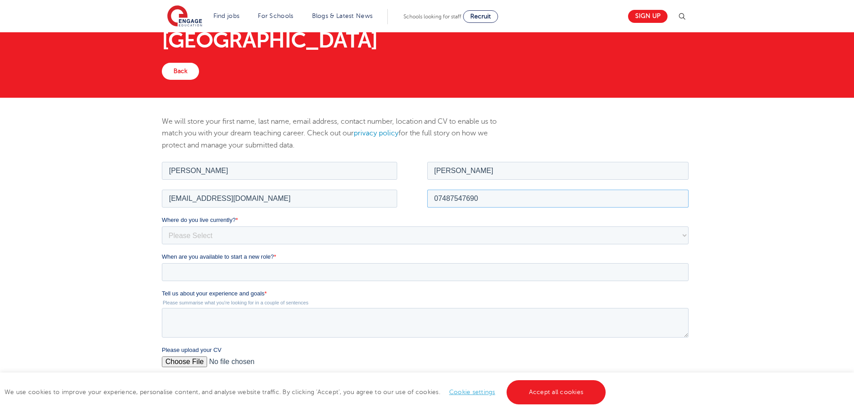
type input "07487547690"
click at [250, 237] on select "Please Select UK Canada Ireland Australia New Zealand Europe USA South Africa J…" at bounding box center [425, 235] width 527 height 18
select select "UK"
click at [162, 226] on select "Please Select UK Canada Ireland Australia New Zealand Europe USA South Africa J…" at bounding box center [425, 235] width 527 height 18
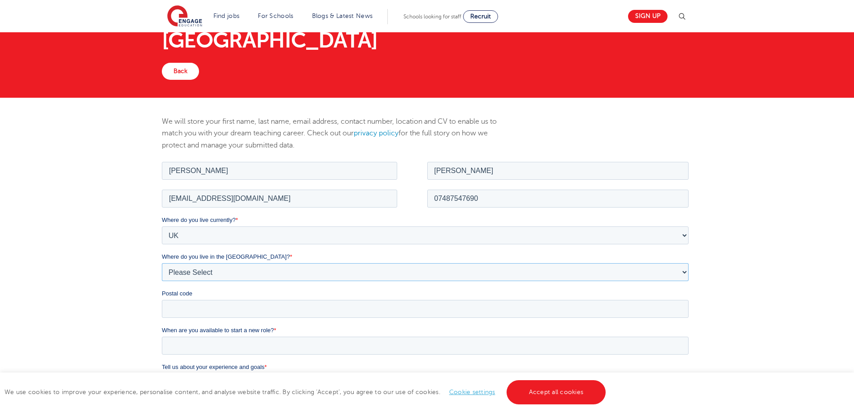
click at [194, 276] on select "Please Select Overseas Barnsley Bedfordshire Berkshire Bournemouth Bracknell Fo…" at bounding box center [425, 272] width 527 height 18
select select "City of London"
click at [162, 263] on select "Please Select Overseas Barnsley Bedfordshire Berkshire Bournemouth Bracknell Fo…" at bounding box center [425, 272] width 527 height 18
click at [205, 310] on input "Postal code" at bounding box center [425, 309] width 527 height 18
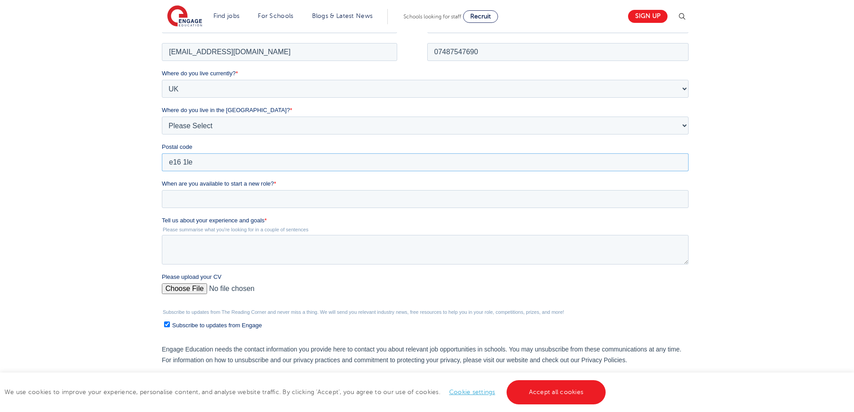
scroll to position [207, 0]
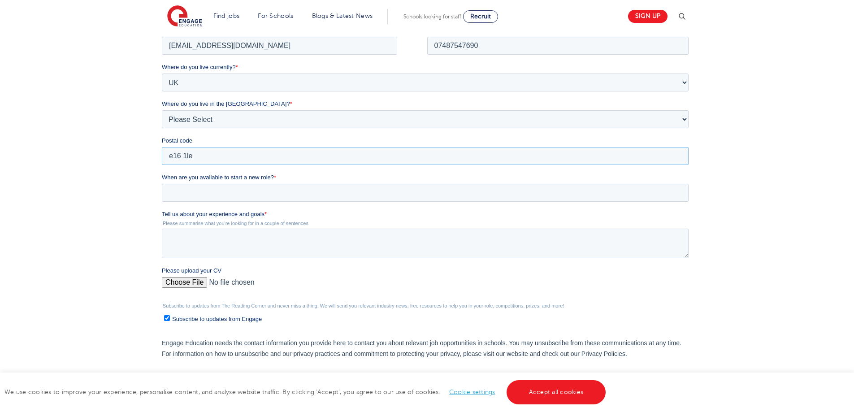
drag, startPoint x: 860, startPoint y: 181, endPoint x: 334, endPoint y: 177, distance: 526.0
type input "e16 1le"
click at [220, 191] on input "When are you available to start a new role? *" at bounding box center [425, 192] width 527 height 18
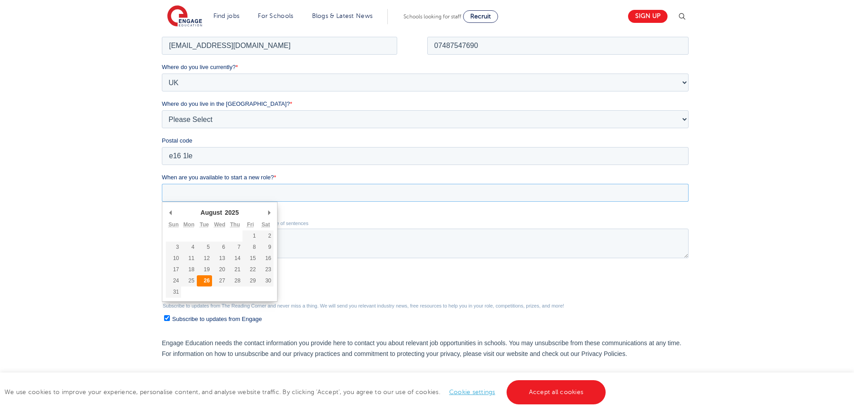
type div "2025-08-26"
type input "2025/08/26"
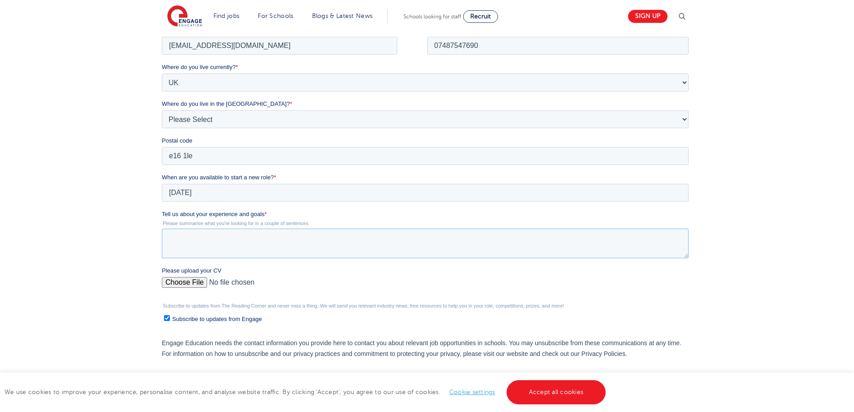
click at [191, 243] on textarea "Tell us about your experience and goals *" at bounding box center [425, 243] width 527 height 30
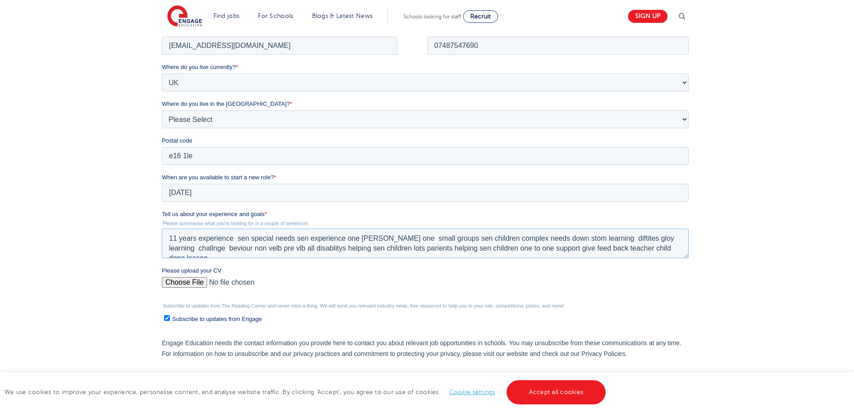
scroll to position [4, 0]
type textarea "11 years experience sen special needs sen experience one tom one small groups s…"
click at [188, 282] on input "Please upload your CV" at bounding box center [425, 286] width 527 height 18
click at [205, 285] on input "Please upload your CV" at bounding box center [425, 286] width 527 height 18
type input "C:\fakepath\aaron3333 444 (1) (1) (1) (23) (1) (6) (8) (6) (1) (2) (1) (1) (3) …"
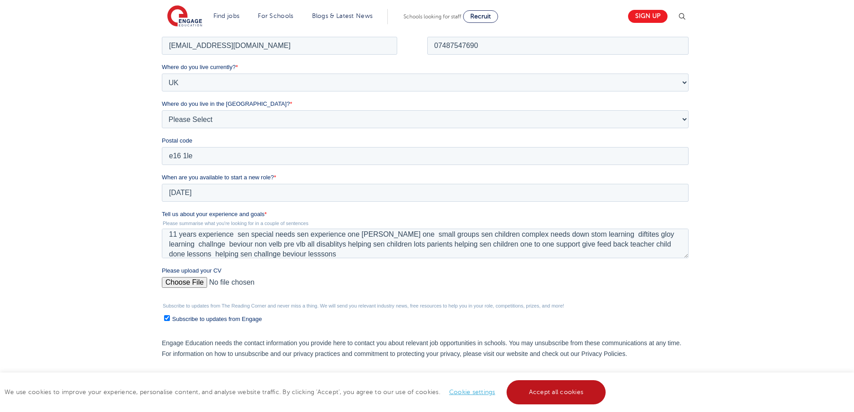
click at [532, 395] on link "Accept all cookies" at bounding box center [557, 392] width 100 height 24
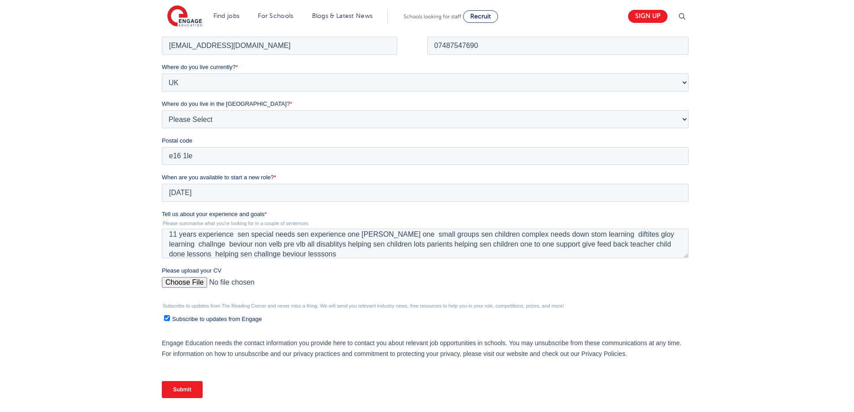
click at [191, 385] on input "Submit" at bounding box center [182, 389] width 41 height 17
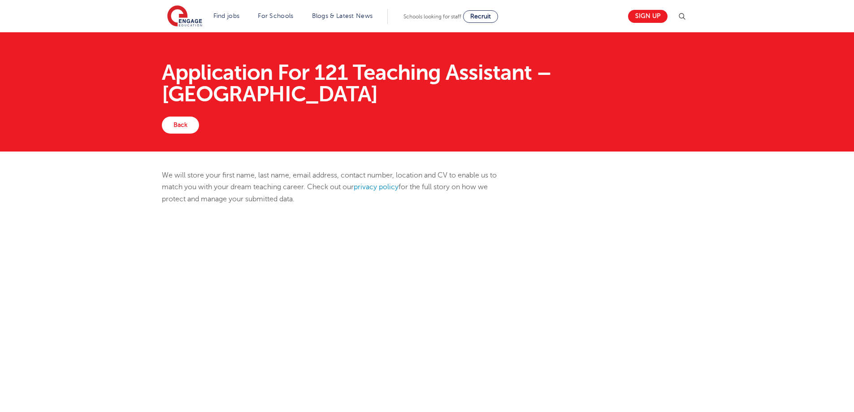
scroll to position [207, 0]
